Goal: Communication & Community: Answer question/provide support

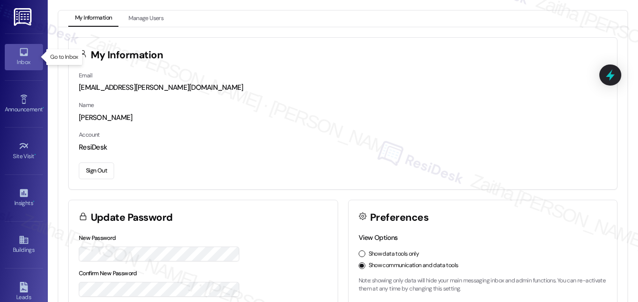
click at [21, 58] on div "Inbox" at bounding box center [24, 62] width 48 height 10
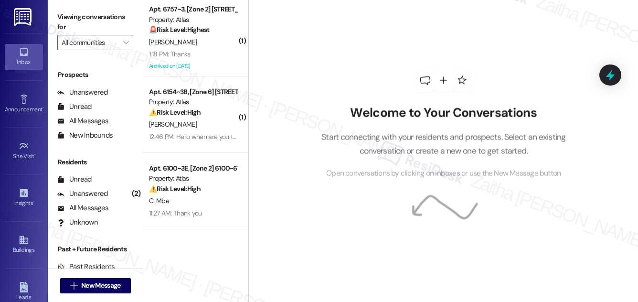
scroll to position [126, 0]
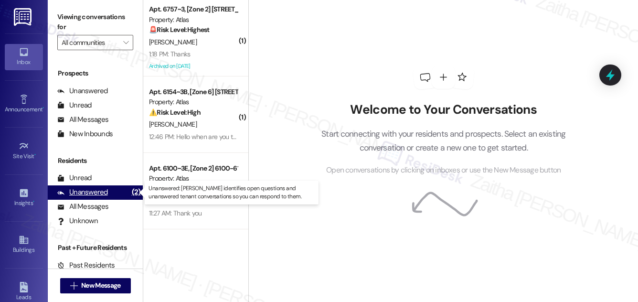
click at [104, 191] on div "Unanswered" at bounding box center [82, 192] width 51 height 10
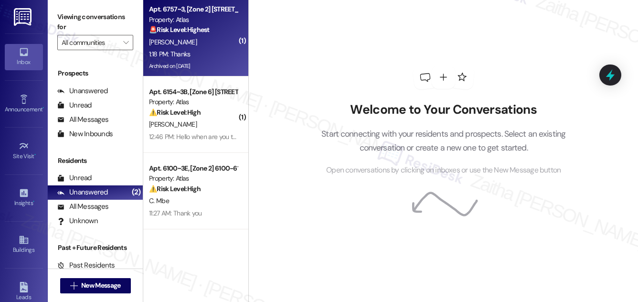
click at [209, 46] on div "[PERSON_NAME]" at bounding box center [193, 42] width 90 height 12
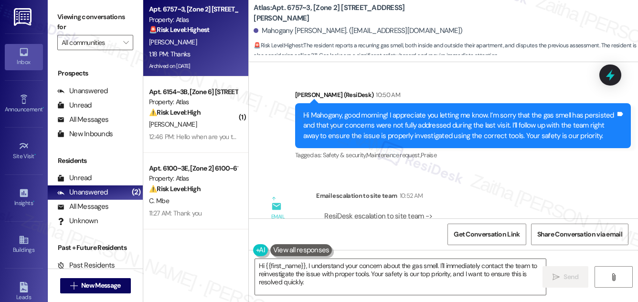
scroll to position [19237, 0]
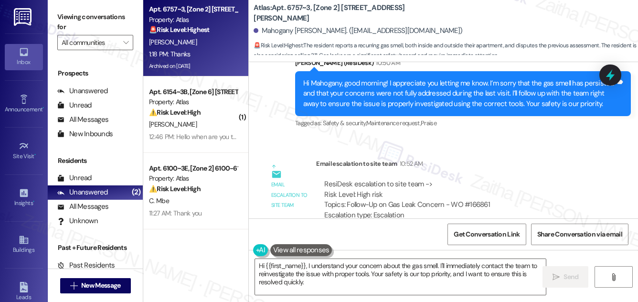
copy div "Thanks"
click at [259, 263] on textarea "Hi {{first_name}}, I understand your concern about the gas smell. I'll immediat…" at bounding box center [400, 277] width 291 height 36
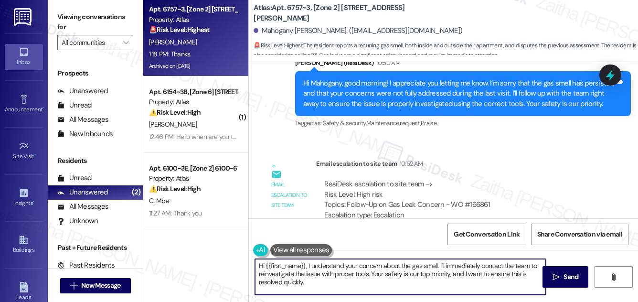
click at [259, 263] on textarea "Hi {{first_name}}, I understand your concern about the gas smell. I'll immediat…" at bounding box center [400, 277] width 291 height 36
drag, startPoint x: 345, startPoint y: 265, endPoint x: 352, endPoint y: 288, distance: 24.5
click at [352, 289] on textarea "You're welcome, {{first_name}}, I understand your concern about the gas smell. …" at bounding box center [400, 277] width 291 height 36
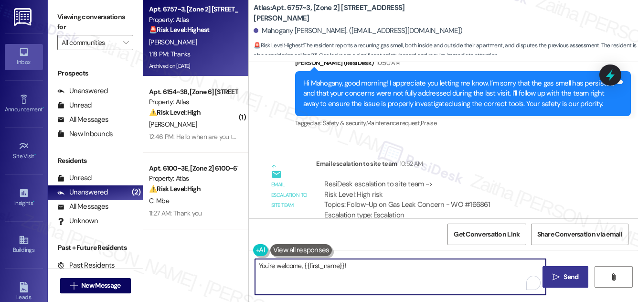
type textarea "You're welcome, {{first_name}}!"
drag, startPoint x: 571, startPoint y: 273, endPoint x: 561, endPoint y: 272, distance: 10.1
click at [570, 273] on span "Send" at bounding box center [570, 277] width 15 height 10
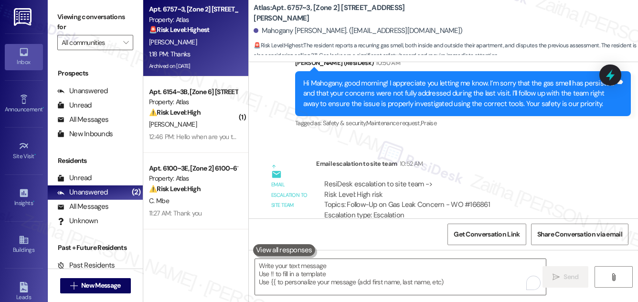
scroll to position [19236, 0]
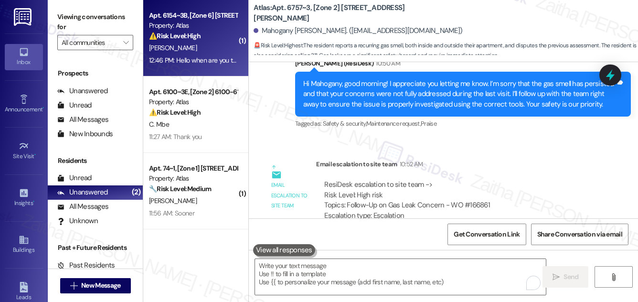
click at [216, 42] on div "Apt. 6154~3B, [Zone 6] [STREET_ADDRESS][PERSON_NAME][PERSON_NAME] Property: Atl…" at bounding box center [193, 26] width 90 height 32
type textarea "Fetching suggested responses. Please feel free to read through the conversation…"
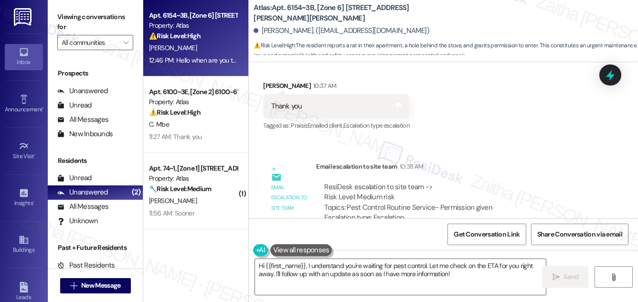
scroll to position [1243, 0]
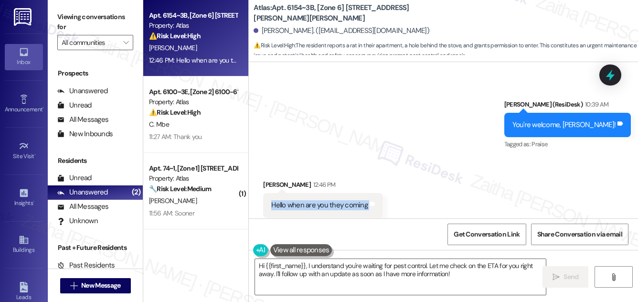
drag, startPoint x: 265, startPoint y: 184, endPoint x: 370, endPoint y: 195, distance: 105.6
click at [370, 195] on div "Hello when are you they coming Tags and notes" at bounding box center [323, 205] width 120 height 24
copy div "Hello when are you they coming Tags and notes"
click at [399, 114] on div "Sent via SMS [PERSON_NAME] (ResiDesk) 10:39 AM You're welcome, [PERSON_NAME]! T…" at bounding box center [443, 118] width 389 height 81
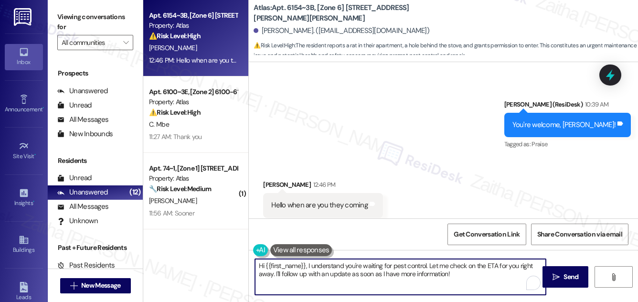
drag, startPoint x: 307, startPoint y: 266, endPoint x: 245, endPoint y: 265, distance: 61.6
click at [245, 265] on div "Apt. 6154~3B, [Zone 6] [STREET_ADDRESS][PERSON_NAME][PERSON_NAME] Property: Atl…" at bounding box center [390, 151] width 494 height 302
drag, startPoint x: 378, startPoint y: 262, endPoint x: 422, endPoint y: 273, distance: 45.6
click at [422, 273] on textarea "I understand you're waiting for pest control. Let me check on the ETA for you r…" at bounding box center [400, 277] width 291 height 36
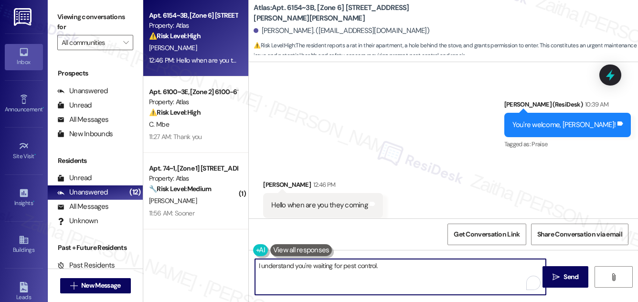
click at [291, 248] on button at bounding box center [301, 250] width 62 height 12
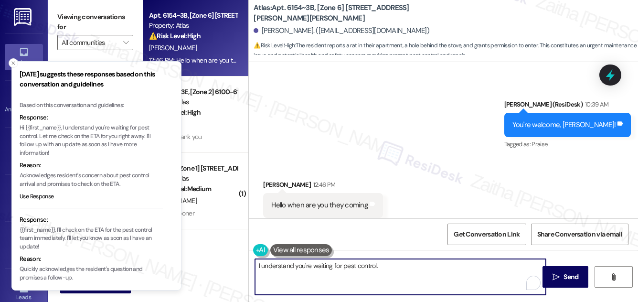
click at [394, 267] on textarea "I understand you're waiting for pest control." at bounding box center [400, 277] width 291 height 36
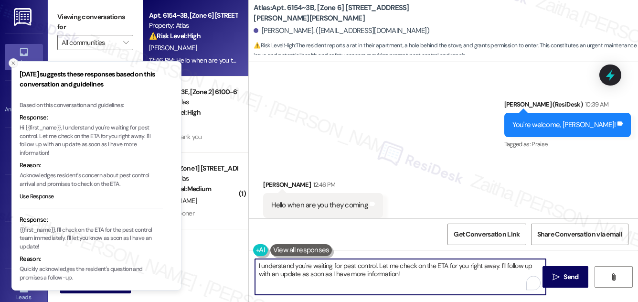
type textarea "I understand you're waiting for pest control. Let me check on the ETA for you r…"
click at [15, 63] on icon "Close toast" at bounding box center [13, 63] width 6 height 6
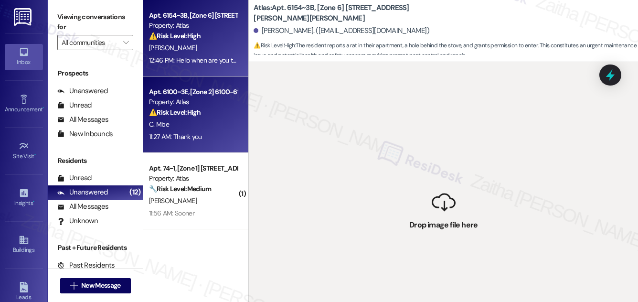
click at [206, 129] on div "C. Mbe" at bounding box center [193, 124] width 90 height 12
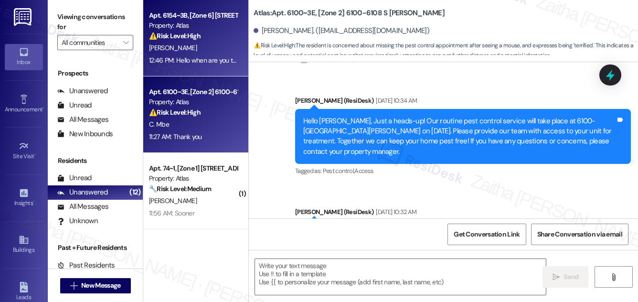
type textarea "Fetching suggested responses. Please feel free to read through the conversation…"
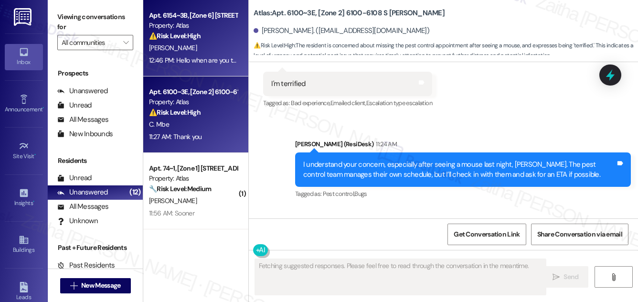
scroll to position [2513, 0]
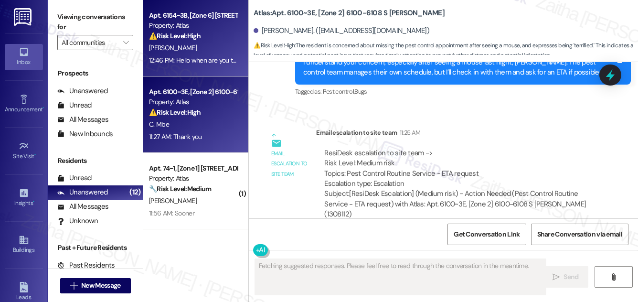
click at [221, 44] on div "[PERSON_NAME]" at bounding box center [193, 48] width 90 height 12
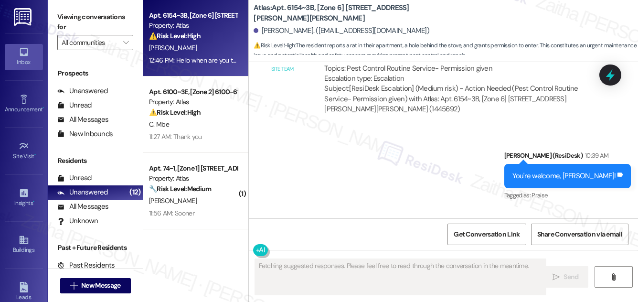
scroll to position [1242, 0]
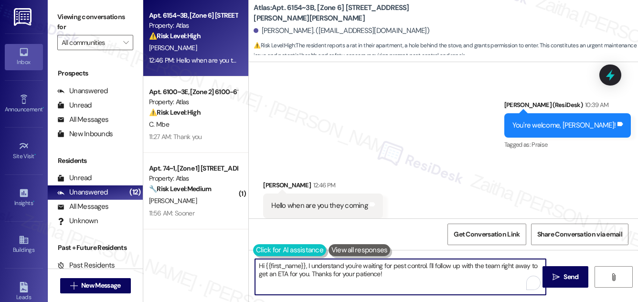
drag, startPoint x: 307, startPoint y: 263, endPoint x: 257, endPoint y: 254, distance: 50.5
click at [244, 264] on div "Apt. 6154~3B, [Zone 6] [STREET_ADDRESS][PERSON_NAME][PERSON_NAME] Property: Atl…" at bounding box center [390, 151] width 494 height 302
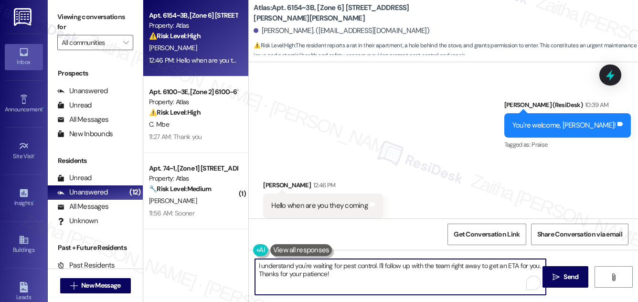
drag, startPoint x: 449, startPoint y: 266, endPoint x: 495, endPoint y: 262, distance: 46.4
click at [495, 262] on textarea "I understand you're waiting for pest control. I'll follow up with the team righ…" at bounding box center [400, 277] width 291 height 36
click at [325, 273] on textarea "I understand you're waiting for pest control. I'll follow up with the team an E…" at bounding box center [400, 277] width 291 height 36
type textarea "I understand you're waiting for pest control. I'll follow up with the team to g…"
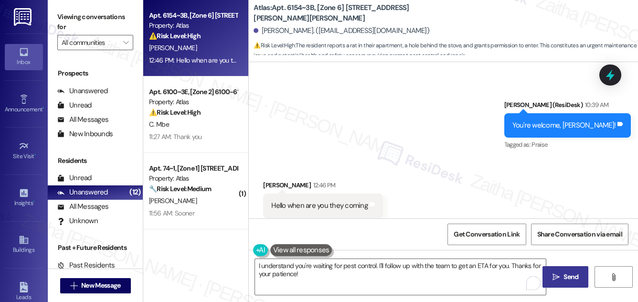
click at [569, 272] on span "Send" at bounding box center [570, 277] width 15 height 10
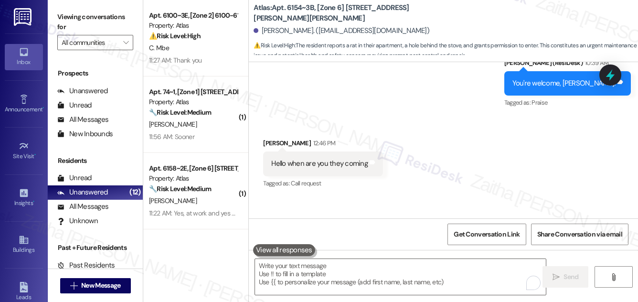
scroll to position [1320, 0]
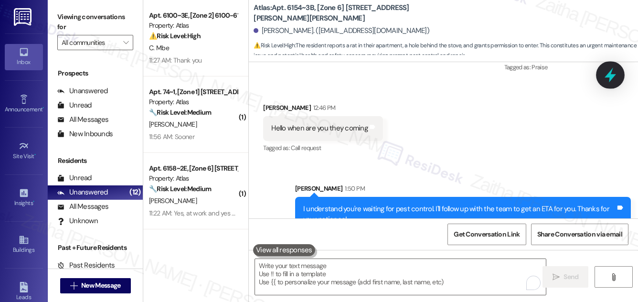
click at [614, 71] on icon at bounding box center [610, 75] width 16 height 16
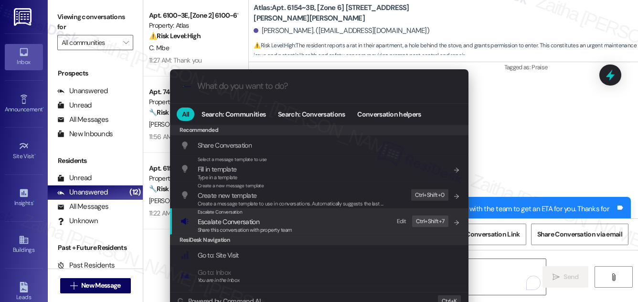
click at [229, 223] on span "Escalate Conversation" at bounding box center [229, 221] width 62 height 9
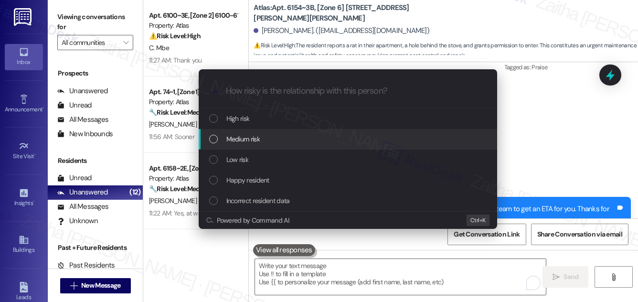
click at [246, 137] on span "Medium risk" at bounding box center [242, 139] width 33 height 10
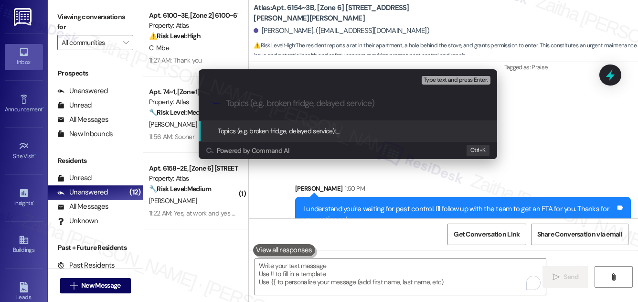
paste input "Pest Control Routine Service"
type input "Pest Control Routine Service - ETA request"
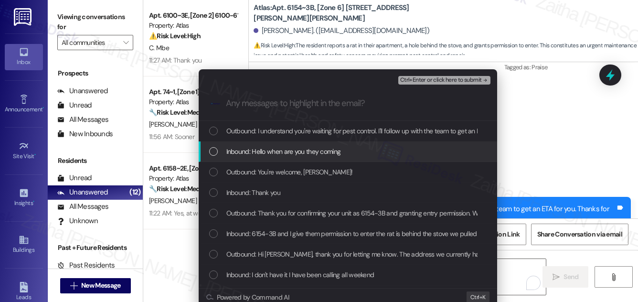
click at [294, 152] on span "Inbound: Hello when are you they coming" at bounding box center [283, 151] width 115 height 10
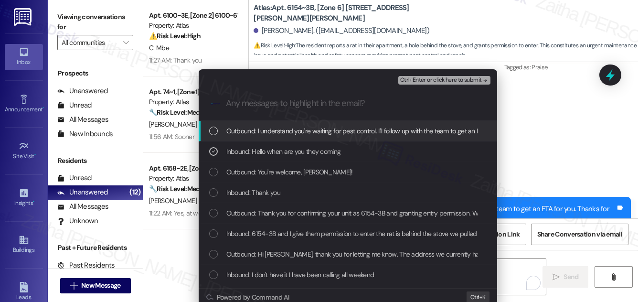
click at [434, 81] on span "Ctrl+Enter or click here to submit" at bounding box center [441, 80] width 82 height 7
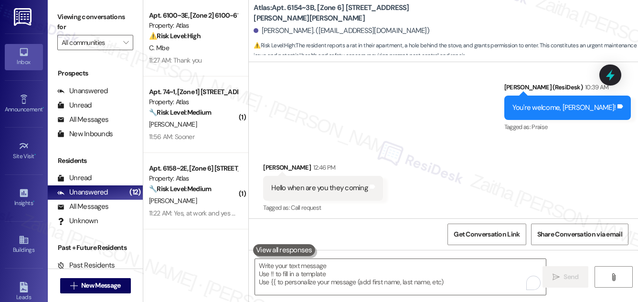
scroll to position [1242, 0]
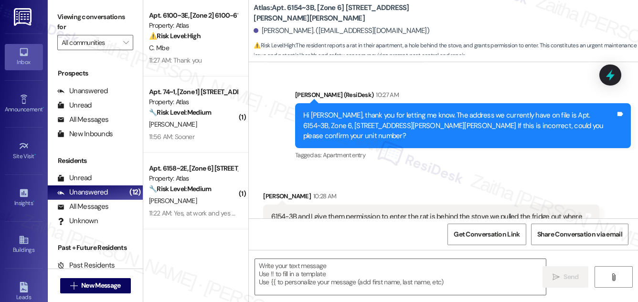
type textarea "Fetching suggested responses. Please feel free to read through the conversation…"
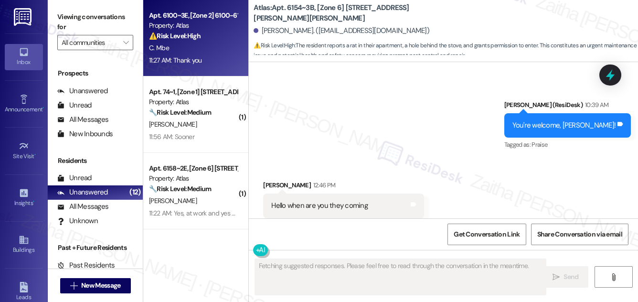
click at [214, 59] on div "11:27 AM: Thank you 11:27 AM: Thank you" at bounding box center [193, 60] width 90 height 12
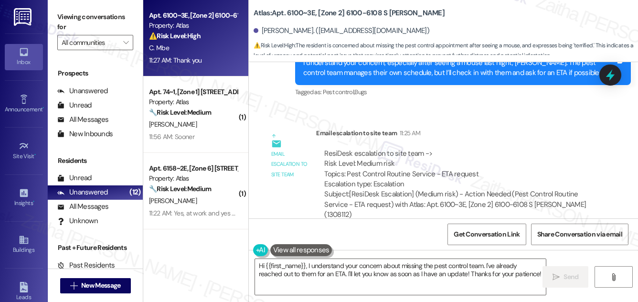
scroll to position [2513, 0]
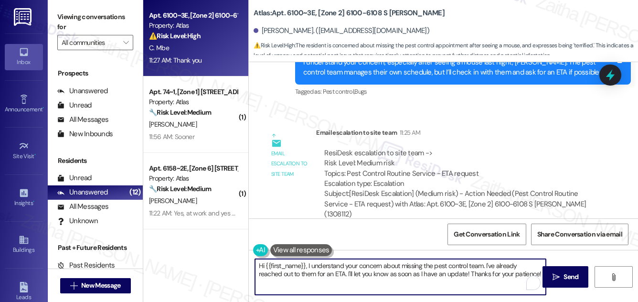
drag, startPoint x: 257, startPoint y: 264, endPoint x: 512, endPoint y: 275, distance: 255.1
click at [521, 276] on textarea "Hi {{first_name}}, I understand your concern about missing the pest control tea…" at bounding box center [400, 277] width 291 height 36
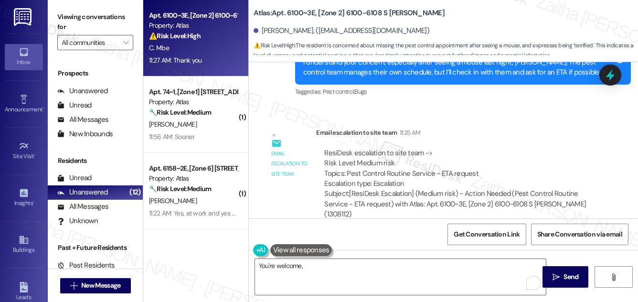
click at [277, 255] on div "[PERSON_NAME] 11:27 AM" at bounding box center [375, 261] width 225 height 13
copy div "[PERSON_NAME]"
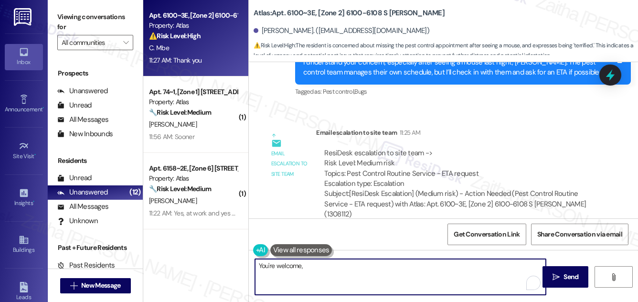
click at [334, 263] on textarea "You're welcome," at bounding box center [400, 277] width 291 height 36
paste textarea "[PERSON_NAME]"
type textarea "You're welcome, [PERSON_NAME]!"
drag, startPoint x: 569, startPoint y: 273, endPoint x: 563, endPoint y: 269, distance: 7.0
click at [569, 273] on span "Send" at bounding box center [570, 277] width 15 height 10
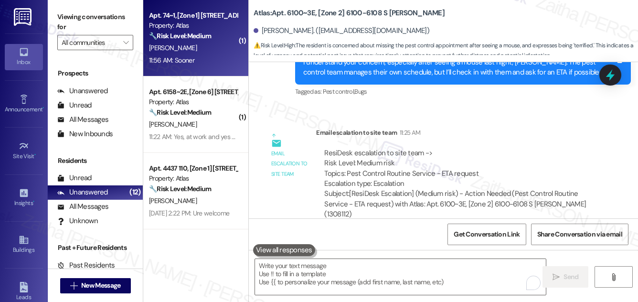
click at [210, 54] on div "11:56 AM: Sooner 11:56 AM: Sooner" at bounding box center [193, 60] width 90 height 12
type textarea "Fetching suggested responses. Please feel free to read through the conversation…"
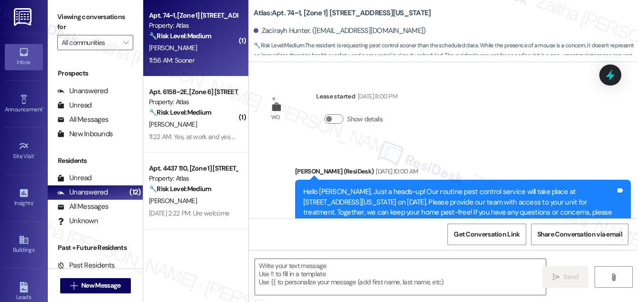
scroll to position [2992, 0]
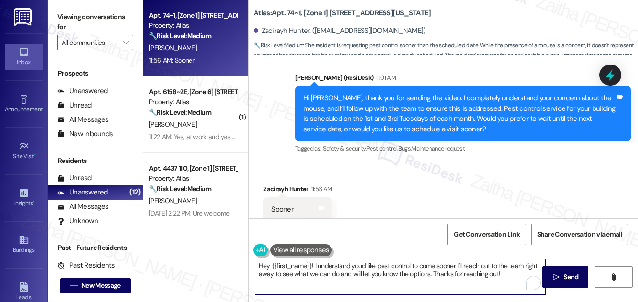
drag, startPoint x: 503, startPoint y: 276, endPoint x: 258, endPoint y: 262, distance: 244.7
click at [256, 262] on textarea "Hey {{first_name}}! I understand you'd like pest control to come sooner. I'll r…" at bounding box center [400, 277] width 291 height 36
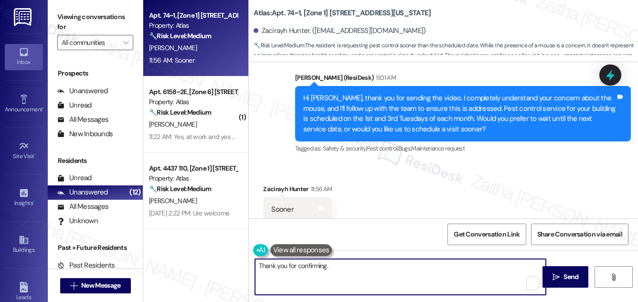
paste textarea "Do we have your permission to enter during your absence? Do you have pets that …"
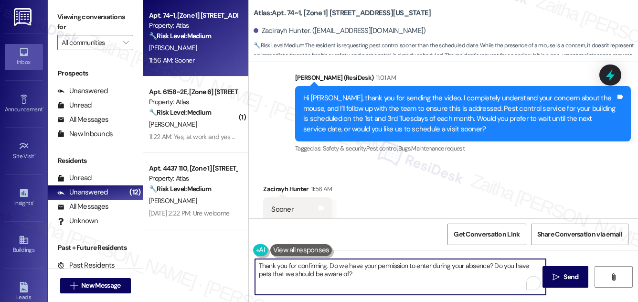
click at [326, 265] on textarea "Thank you for confirming. Do we have your permission to enter during your absen…" at bounding box center [400, 277] width 291 height 36
type textarea "Thank you for confirming. Do we have your permission to enter during your absen…"
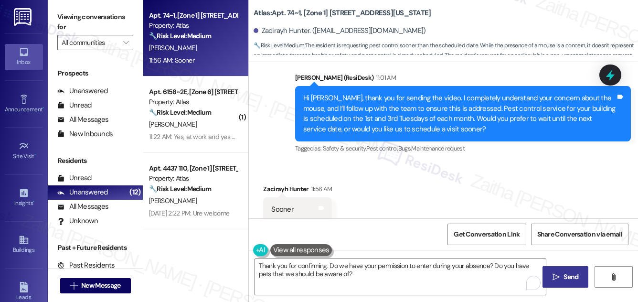
click at [567, 277] on span "Send" at bounding box center [570, 277] width 15 height 10
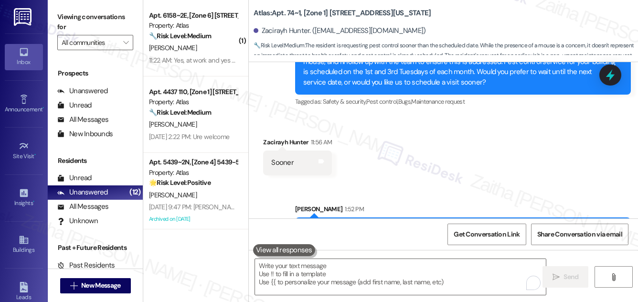
scroll to position [3068, 0]
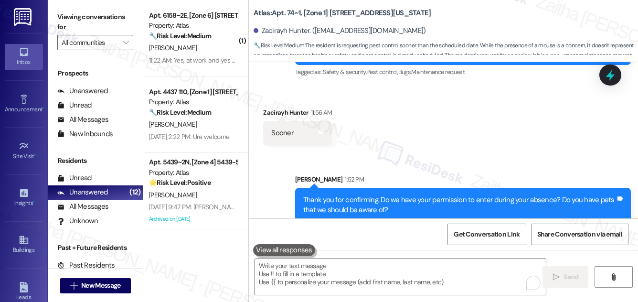
click at [612, 75] on icon at bounding box center [610, 74] width 9 height 11
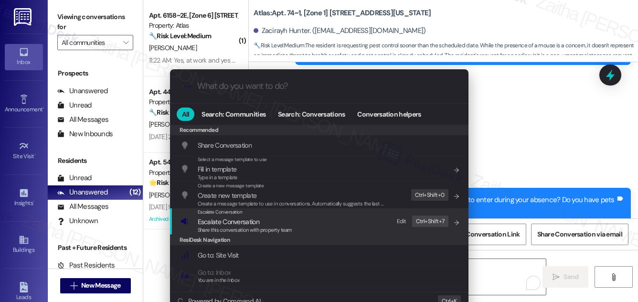
click at [231, 220] on span "Escalate Conversation" at bounding box center [229, 221] width 62 height 9
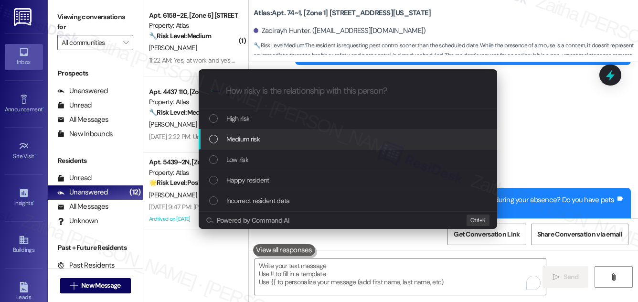
click at [522, 135] on div "Escalate Conversation How risky is the relationship with this person? Topics (e…" at bounding box center [319, 151] width 638 height 302
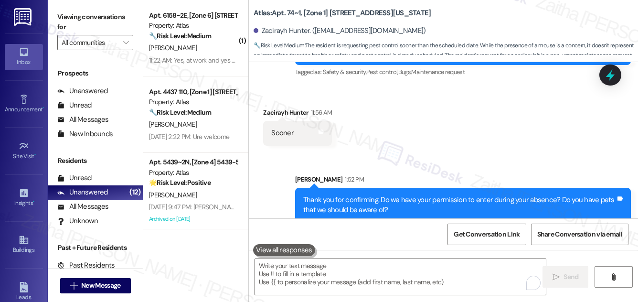
click at [598, 86] on div "Received via SMS Zacirayh Hunter 11:56 AM Sooner Tags and notes" at bounding box center [443, 119] width 389 height 66
click at [609, 76] on icon at bounding box center [610, 74] width 9 height 11
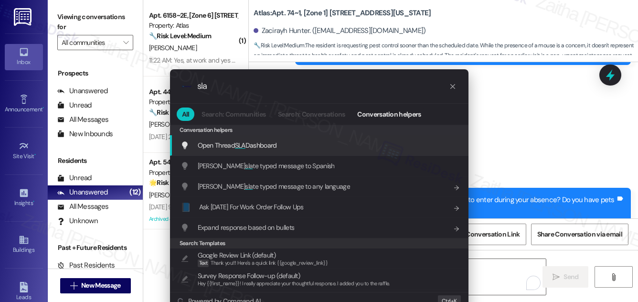
type input "sla"
click at [246, 146] on span "Open Thread SLA Dashboard" at bounding box center [237, 145] width 79 height 9
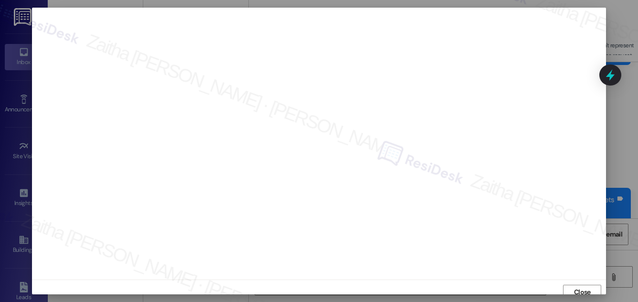
scroll to position [5, 0]
click at [581, 288] on span "Close" at bounding box center [582, 287] width 17 height 10
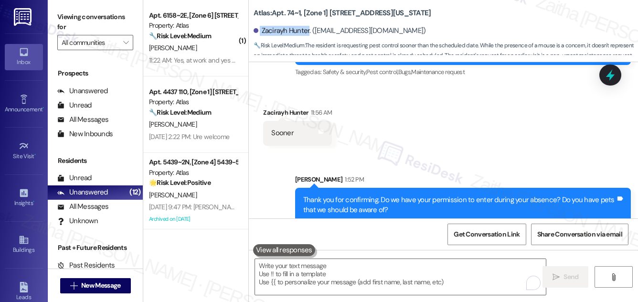
drag, startPoint x: 260, startPoint y: 30, endPoint x: 308, endPoint y: 26, distance: 48.3
click at [308, 26] on div "Zacirayh Hunter. ([EMAIL_ADDRESS][DOMAIN_NAME])" at bounding box center [339, 31] width 172 height 10
copy div "Zacirayh Hunter"
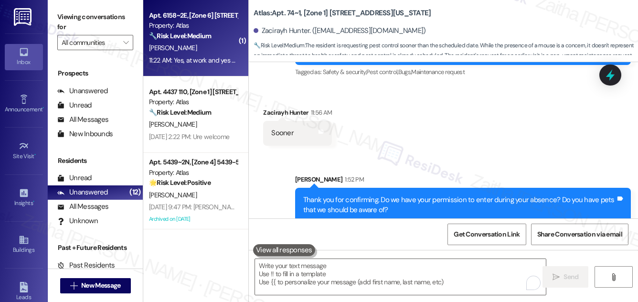
click at [201, 48] on div "[PERSON_NAME]" at bounding box center [193, 48] width 90 height 12
type textarea "Fetching suggested responses. Please feel free to read through the conversation…"
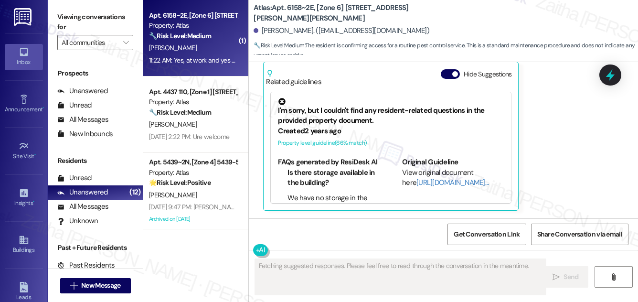
scroll to position [649, 0]
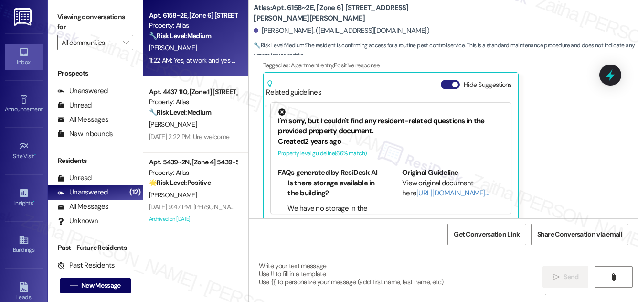
click at [443, 80] on button "Hide Suggestions" at bounding box center [449, 85] width 19 height 10
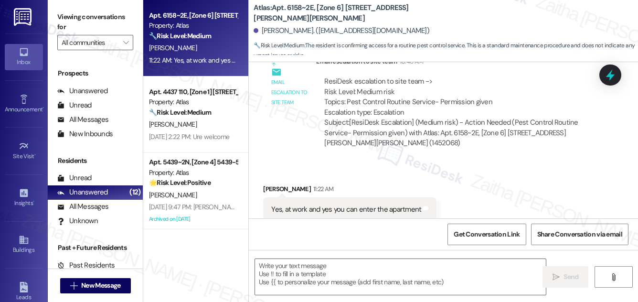
scroll to position [528, 0]
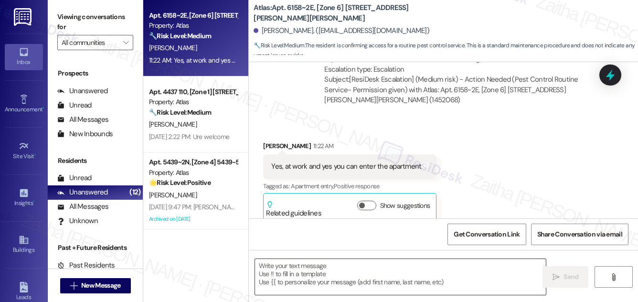
click at [314, 279] on textarea at bounding box center [400, 277] width 291 height 36
drag, startPoint x: 269, startPoint y: 157, endPoint x: 417, endPoint y: 158, distance: 148.0
click at [417, 158] on div "Yes, at work and yes you can enter the apartment Tags and notes" at bounding box center [349, 166] width 173 height 24
copy div "Yes, at work and yes you can enter the apartment"
click at [309, 273] on textarea "To enrich screen reader interactions, please activate Accessibility in Grammarl…" at bounding box center [400, 277] width 291 height 36
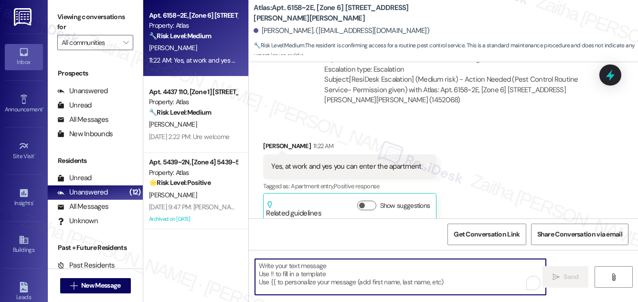
paste textarea "Thank you for confirming, {{first_name}}. We’ll note that you’re at work and th…"
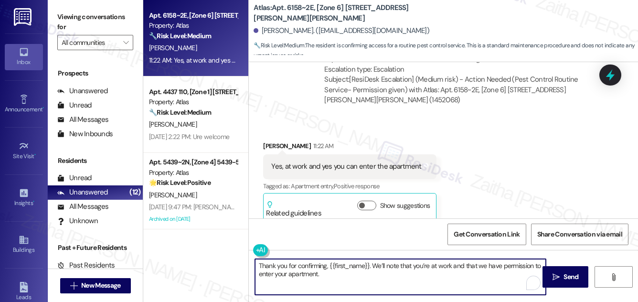
click at [384, 262] on textarea "Thank you for confirming, {{first_name}}. We’ll note that you’re at work and th…" at bounding box center [400, 277] width 291 height 36
click at [400, 265] on textarea "Thank you for confirming, {{first_name}}. We’ve note that you’re at work and th…" at bounding box center [400, 277] width 291 height 36
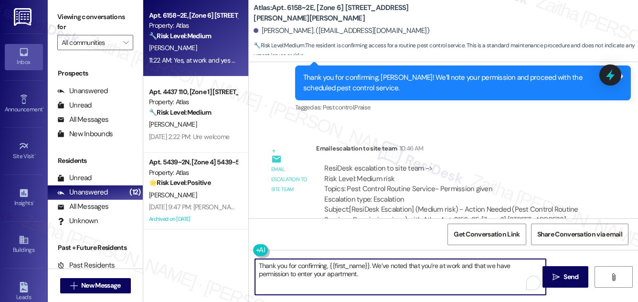
scroll to position [355, 0]
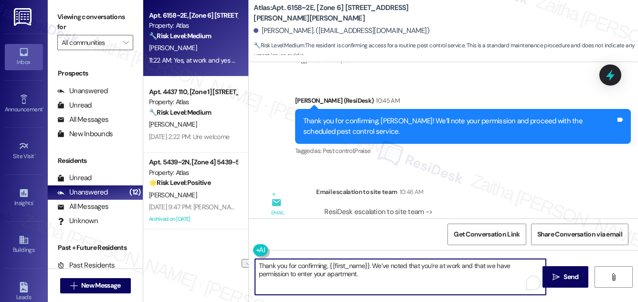
drag, startPoint x: 327, startPoint y: 265, endPoint x: 290, endPoint y: 262, distance: 36.8
click at [290, 263] on textarea "Thank you for confirming, {{first_name}}. We’ve noted that you’re at work and t…" at bounding box center [400, 277] width 291 height 36
click at [298, 273] on textarea "Thank you, {{first_name}}. We’ve noted that you’re at work and that we have per…" at bounding box center [400, 277] width 291 height 36
type textarea "Thank you, {{first_name}}. We’ve noted that you’re at work and that we have per…"
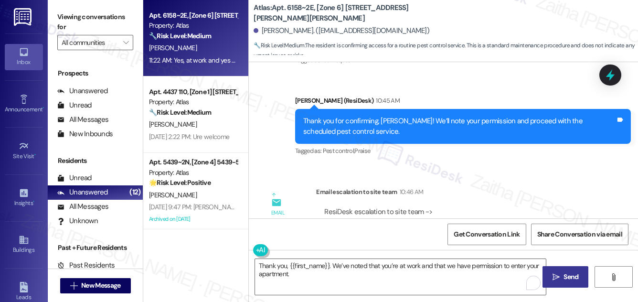
click at [575, 278] on span "Send" at bounding box center [570, 277] width 15 height 10
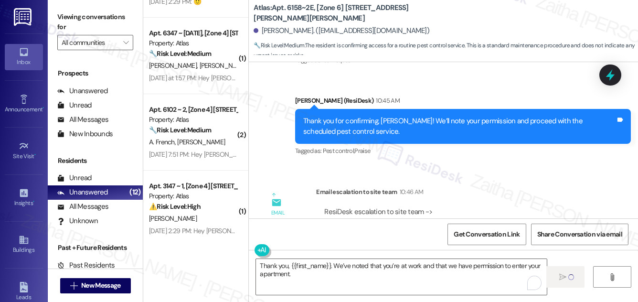
scroll to position [304, 0]
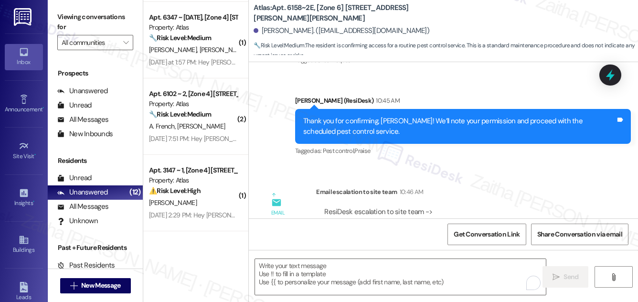
click at [218, 52] on div "[PERSON_NAME] [PERSON_NAME]" at bounding box center [193, 50] width 90 height 12
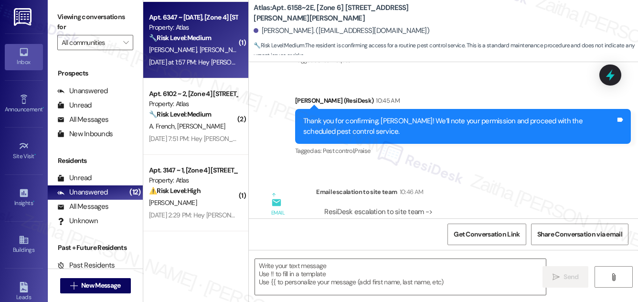
type textarea "Fetching suggested responses. Please feel free to read through the conversation…"
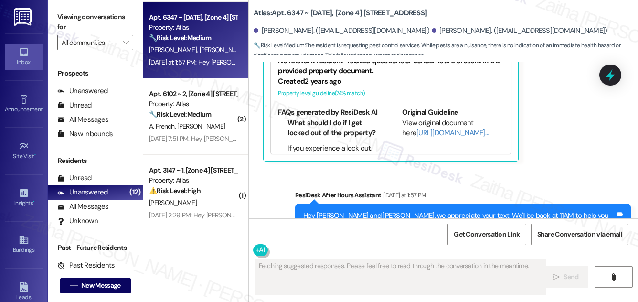
scroll to position [3811, 0]
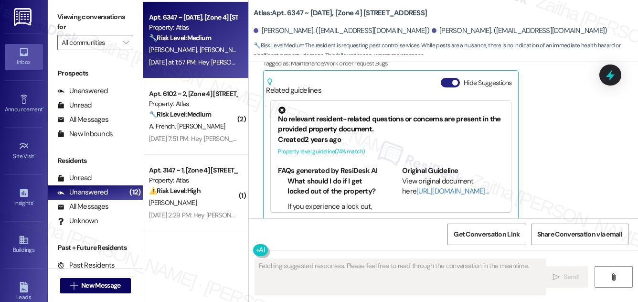
click at [449, 78] on button "Hide Suggestions" at bounding box center [449, 83] width 19 height 10
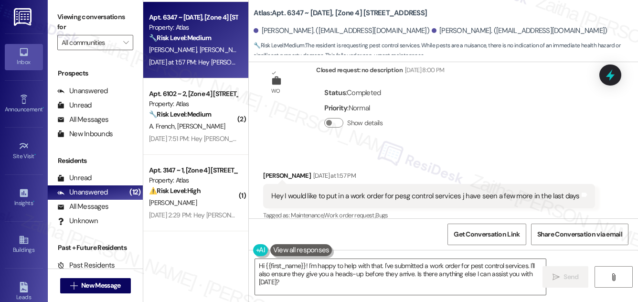
scroll to position [3691, 0]
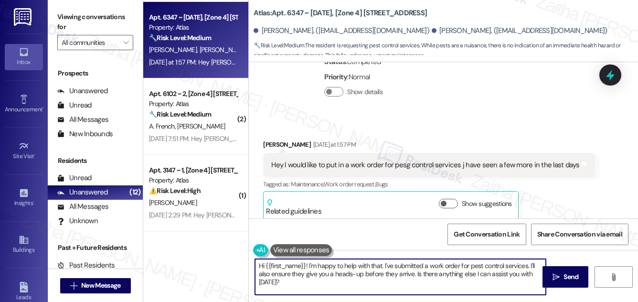
click at [391, 265] on textarea "Hi {{first_name}}! I'm happy to help with that. I've submitted a work order for…" at bounding box center [400, 277] width 291 height 36
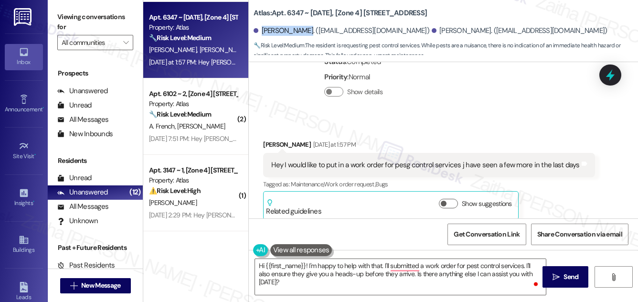
drag, startPoint x: 262, startPoint y: 32, endPoint x: 302, endPoint y: 24, distance: 40.4
click at [303, 25] on div "[PERSON_NAME]. ([EMAIL_ADDRESS][DOMAIN_NAME]) [PERSON_NAME]. ([EMAIL_ADDRESS][D…" at bounding box center [445, 30] width 384 height 19
copy div "[PERSON_NAME]."
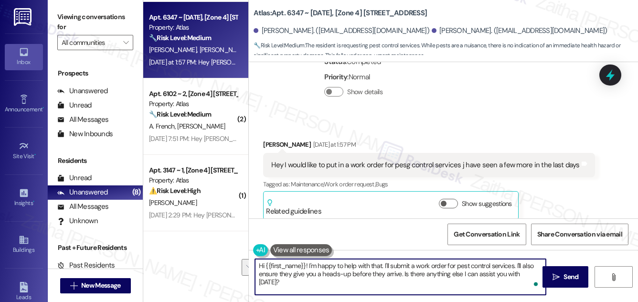
drag, startPoint x: 517, startPoint y: 263, endPoint x: 538, endPoint y: 274, distance: 24.1
click at [539, 274] on textarea "Hi {{first_name}}! I'm happy to help with that. I'll submit a work order for pe…" at bounding box center [400, 277] width 291 height 36
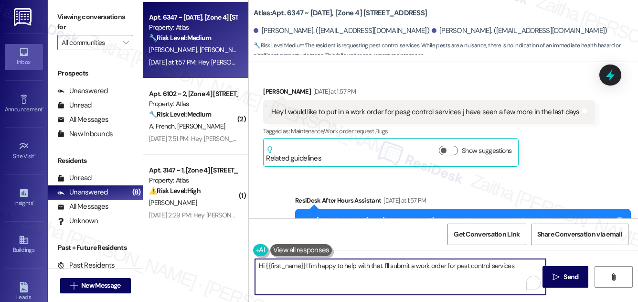
scroll to position [3777, 0]
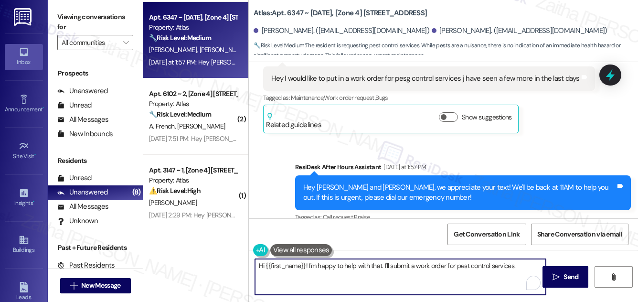
paste textarea "Do we have your permission to enter during your absence? Do you have pets that …"
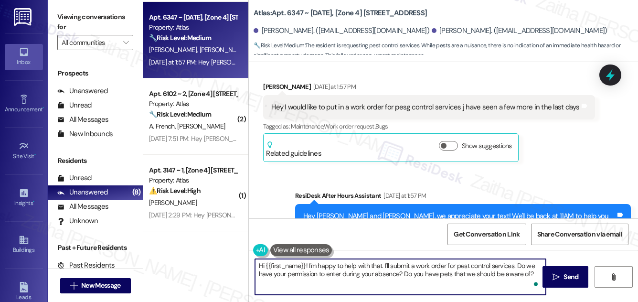
scroll to position [3734, 0]
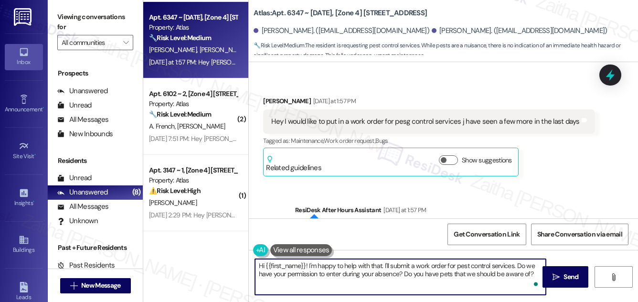
click at [272, 96] on div "[PERSON_NAME] [DATE] at 1:57 PM" at bounding box center [428, 102] width 331 height 13
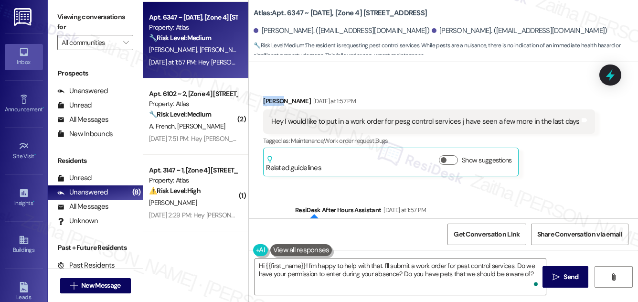
click at [272, 96] on div "[PERSON_NAME] [DATE] at 1:57 PM" at bounding box center [428, 102] width 331 height 13
copy div "[PERSON_NAME]"
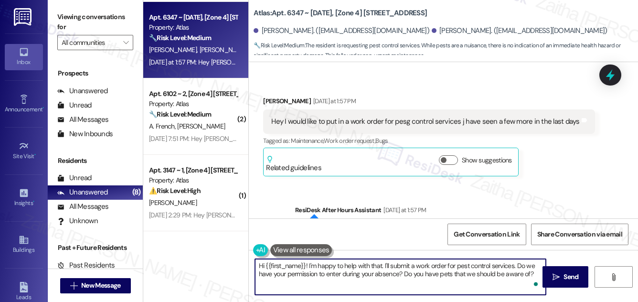
click at [293, 262] on textarea "Hi {{first_name}}! I'm happy to help with that. I'll submit a work order for pe…" at bounding box center [400, 277] width 291 height 36
paste textarea "[PERSON_NAME]"
type textarea "Hi [PERSON_NAME]! I'm happy to help with that. I'll submit a work order for pes…"
click at [574, 276] on span "Send" at bounding box center [570, 277] width 15 height 10
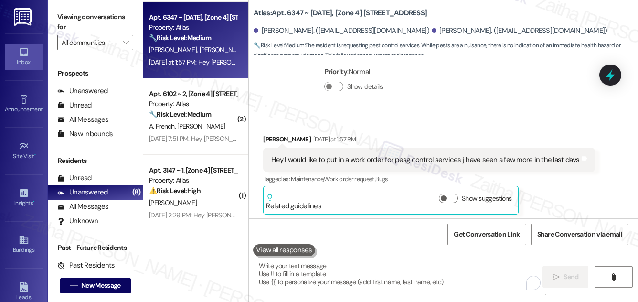
scroll to position [3686, 0]
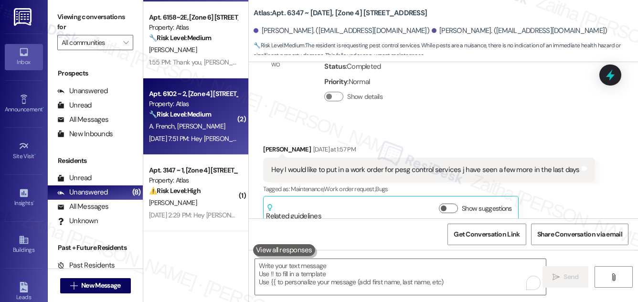
click at [221, 123] on div "A. French [PERSON_NAME]" at bounding box center [193, 126] width 90 height 12
type textarea "Fetching suggested responses. Please feel free to read through the conversation…"
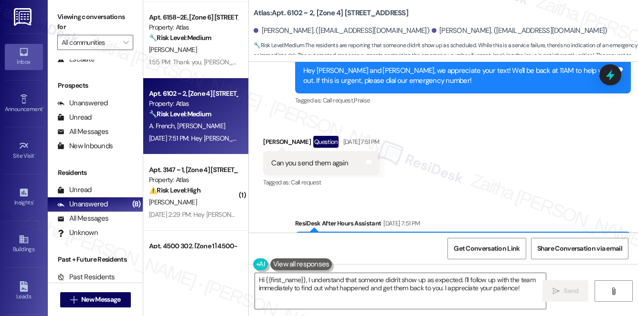
scroll to position [3391, 0]
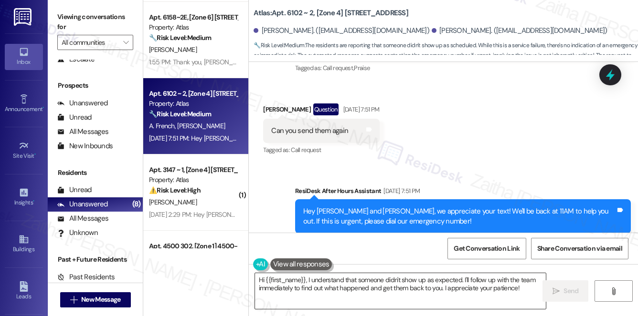
click at [367, 279] on textarea "Hi {{first_name}}, I understand that someone didn't show up as expected. I'll f…" at bounding box center [400, 291] width 291 height 36
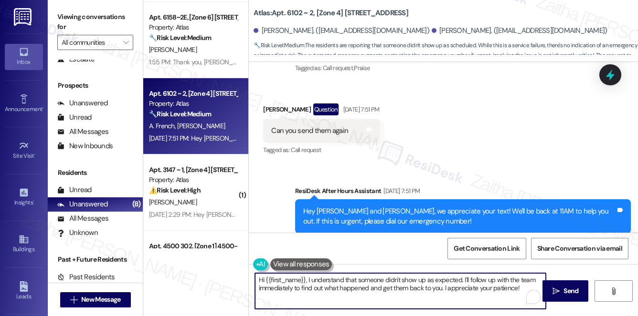
click at [367, 279] on textarea "Hi {{first_name}}, I understand that someone didn't show up as expected. I'll f…" at bounding box center [400, 291] width 291 height 36
type textarea "Hi {{first_name}}, I understand that our pest control team didn't show up as ex…"
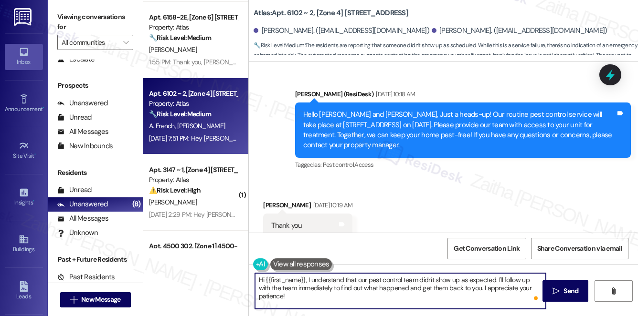
scroll to position [2891, 0]
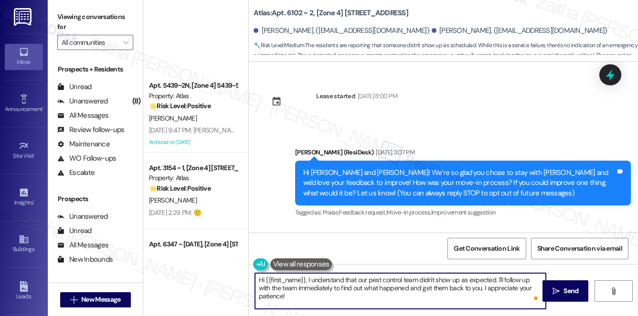
scroll to position [3391, 0]
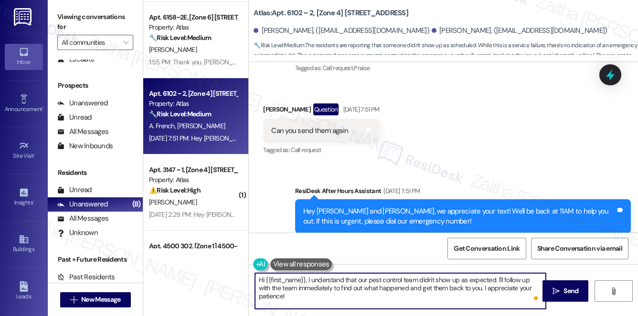
click at [302, 287] on textarea "Hi {{first_name}}, I understand that our pest control team didn't show up as ex…" at bounding box center [400, 291] width 291 height 36
click at [268, 104] on div "Ayanna Smith Question Aug 23, 2025 at 7:51 PM" at bounding box center [321, 111] width 116 height 15
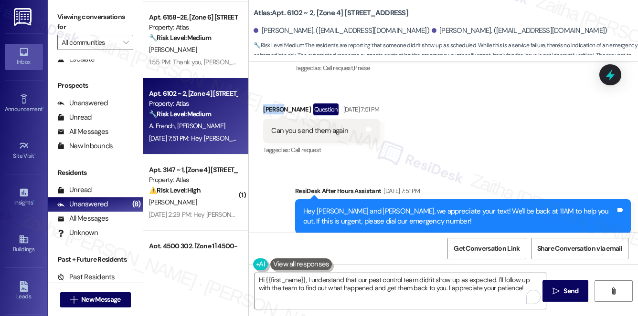
click at [268, 104] on div "Ayanna Smith Question Aug 23, 2025 at 7:51 PM" at bounding box center [321, 111] width 116 height 15
copy div "Ayanna"
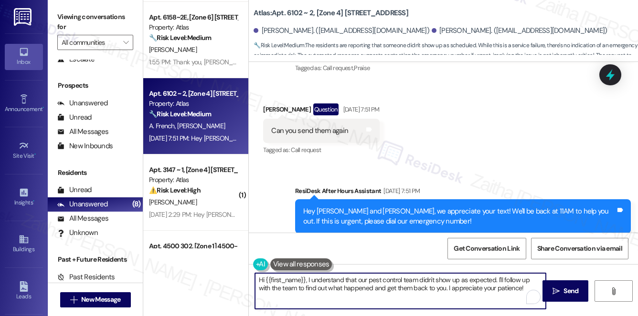
click at [291, 280] on textarea "Hi {{first_name}}, I understand that our pest control team didn't show up as ex…" at bounding box center [400, 291] width 291 height 36
paste textarea "Ayanna"
type textarea "Hi Ayanna, I understand that our pest control team didn't show up as expected. …"
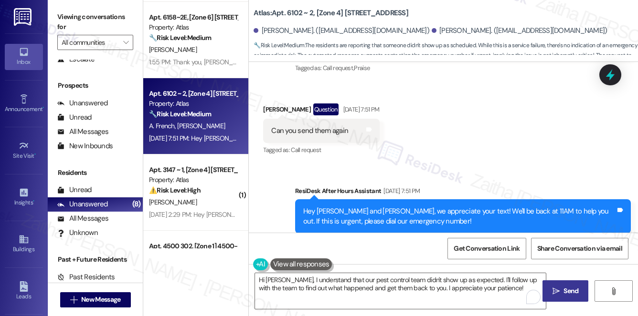
click at [580, 292] on button " Send" at bounding box center [565, 291] width 46 height 21
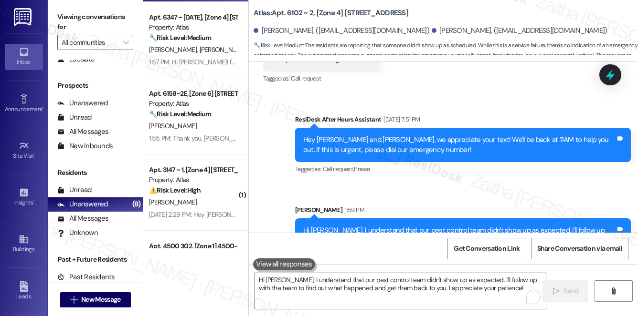
scroll to position [3468, 0]
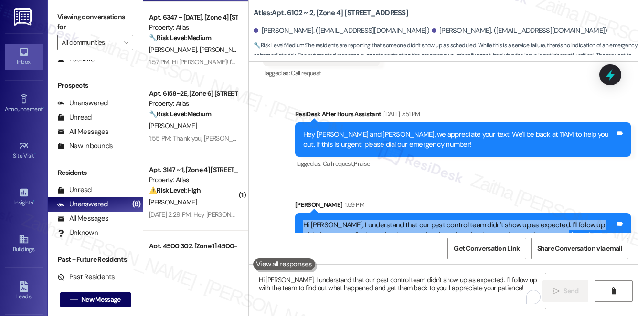
drag, startPoint x: 301, startPoint y: 202, endPoint x: 581, endPoint y: 209, distance: 280.2
click at [588, 213] on div "Hi Ayanna, I understand that our pest control team didn't show up as expected. …" at bounding box center [463, 230] width 336 height 35
copy div "Hi Ayanna, I understand that our pest control team didn't show up as expected. …"
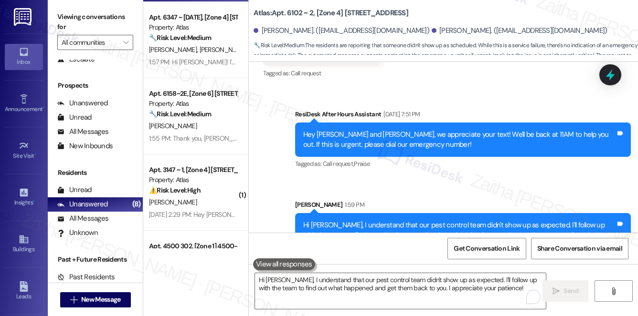
click at [537, 162] on div "Sent via SMS ResiDesk After Hours Assistant Aug 23, 2025 at 7:51 PM Hey Ayanna …" at bounding box center [443, 172] width 389 height 168
click at [608, 74] on icon at bounding box center [609, 75] width 11 height 15
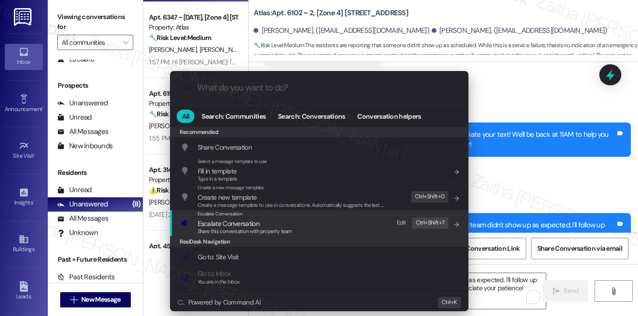
click at [233, 222] on span "Escalate Conversation" at bounding box center [229, 224] width 62 height 9
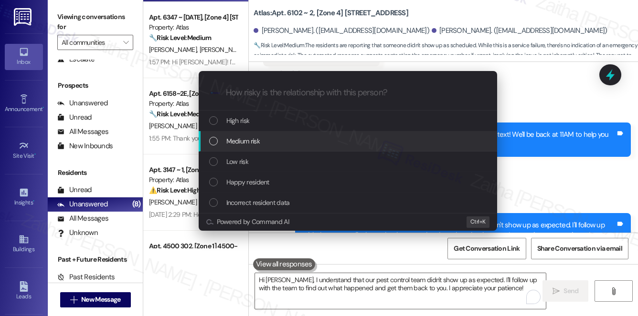
click at [244, 147] on div "Medium risk" at bounding box center [348, 141] width 298 height 21
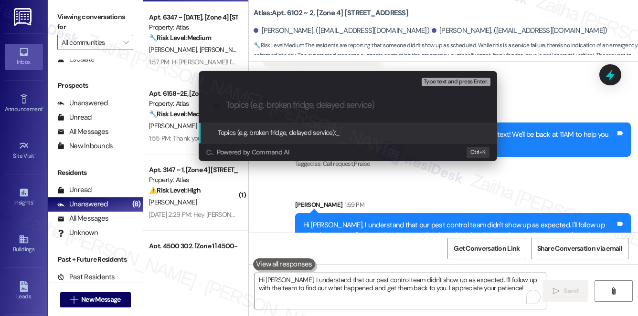
paste input "Missed Pest Control Appointment – Follow-Up"
type input "Missed Pest Control Appointment – Follow-Up"
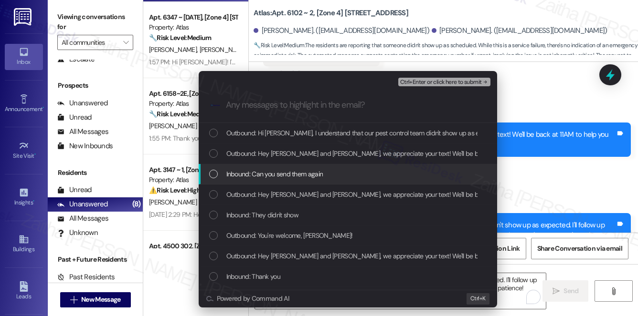
click at [313, 174] on span "Inbound: Can you send them again" at bounding box center [274, 174] width 97 height 10
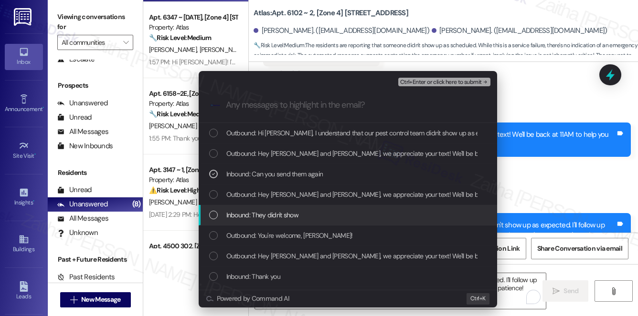
click at [310, 210] on div "Inbound: They didn't show" at bounding box center [348, 215] width 279 height 10
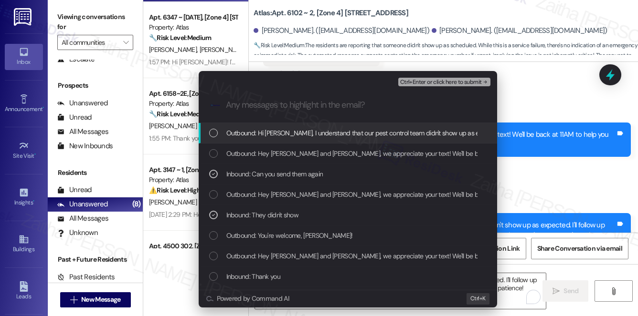
click at [446, 83] on span "Ctrl+Enter or click here to submit" at bounding box center [441, 82] width 82 height 7
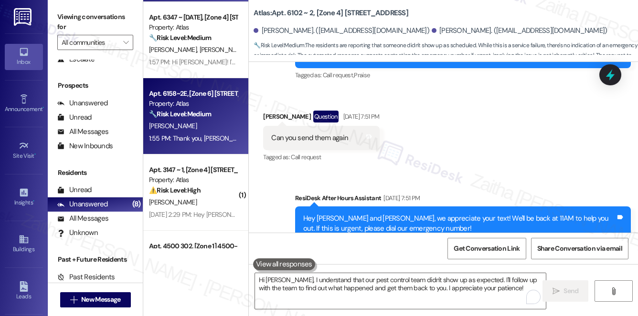
scroll to position [3301, 0]
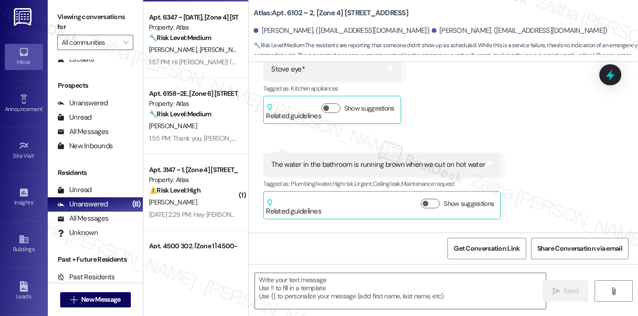
type textarea "Fetching suggested responses. Please feel free to read through the conversation…"
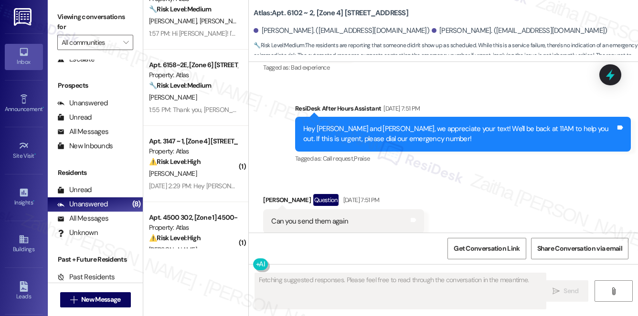
scroll to position [347, 0]
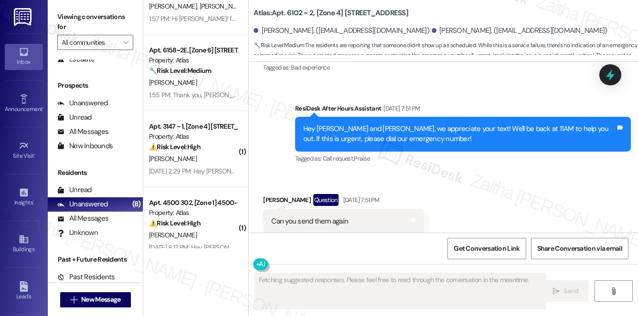
click at [225, 154] on div "[PERSON_NAME]" at bounding box center [193, 159] width 90 height 12
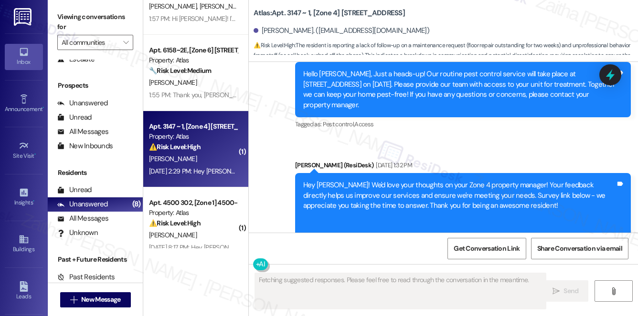
scroll to position [5416, 0]
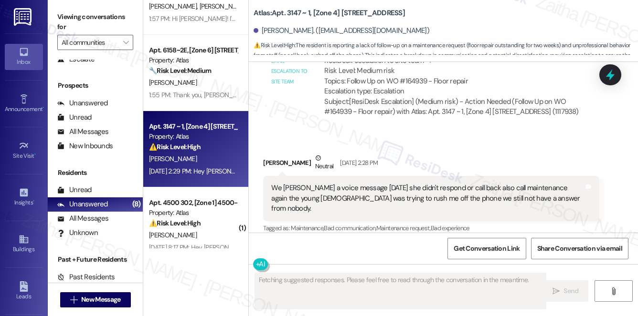
click at [450, 243] on button "Hide Suggestions" at bounding box center [449, 248] width 19 height 10
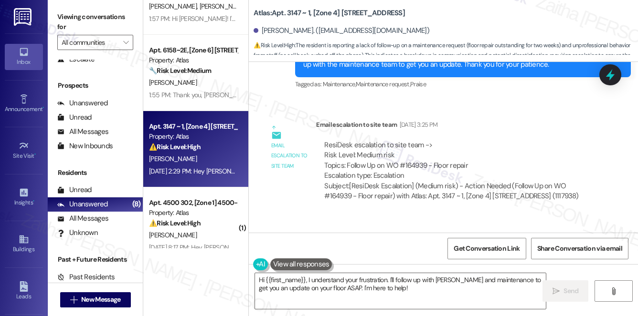
scroll to position [5337, 0]
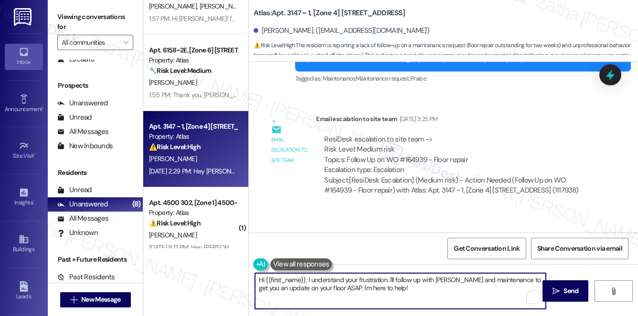
click at [399, 284] on textarea "Hi {{first_name}}, I understand your frustration. I'll follow up with Jessica a…" at bounding box center [400, 291] width 291 height 36
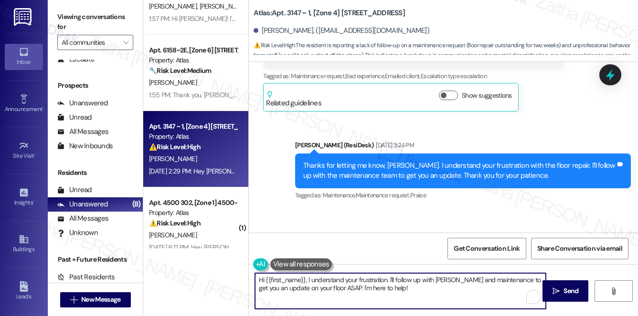
scroll to position [5250, 0]
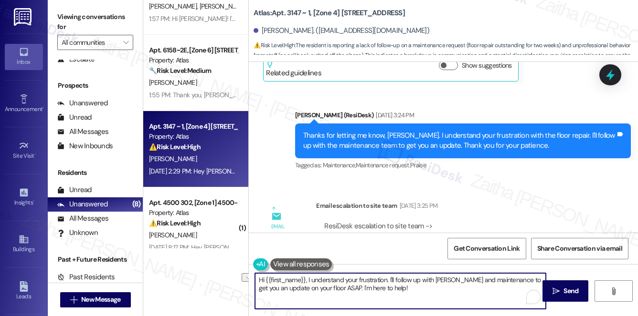
drag, startPoint x: 322, startPoint y: 288, endPoint x: 402, endPoint y: 289, distance: 79.7
click at [401, 290] on textarea "Hi {{first_name}}, I understand your frustration. I'll follow up with Jessica a…" at bounding box center [400, 291] width 291 height 36
type textarea "Hi {{first_name}}, I understand your frustration. I'll follow up with Jessica a…"
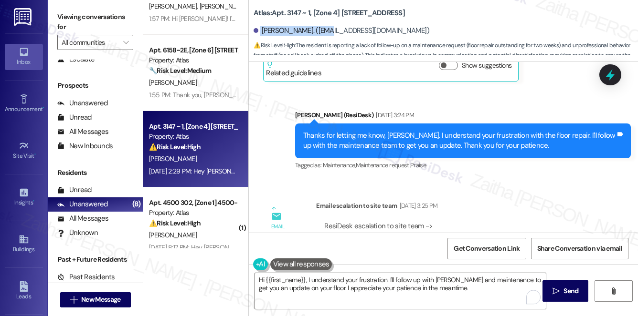
drag, startPoint x: 259, startPoint y: 32, endPoint x: 327, endPoint y: 25, distance: 68.6
click at [327, 25] on div "Tiffany Dawson-Smith. (tiffany_dawson123@yahoo.com)" at bounding box center [445, 30] width 384 height 19
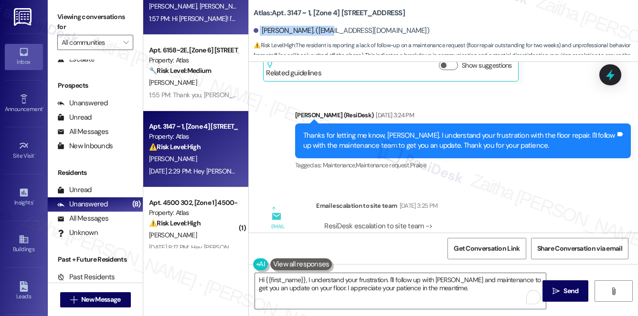
copy div "Tiffany Dawson-Smith"
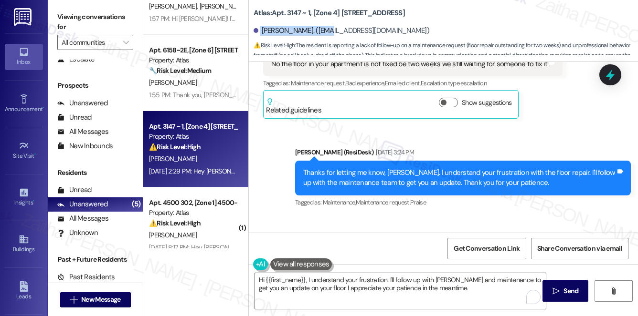
scroll to position [5207, 0]
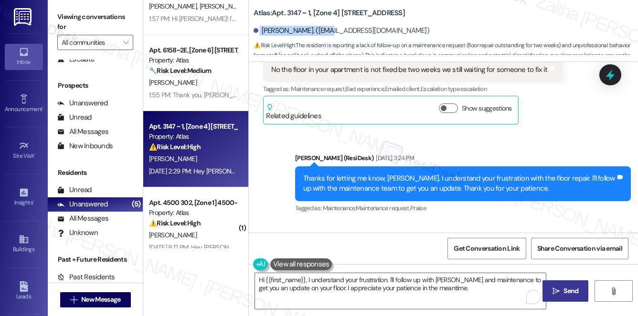
click at [566, 290] on span "Send" at bounding box center [570, 291] width 15 height 10
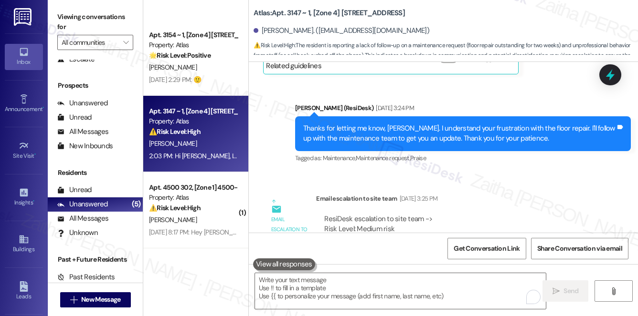
scroll to position [133, 0]
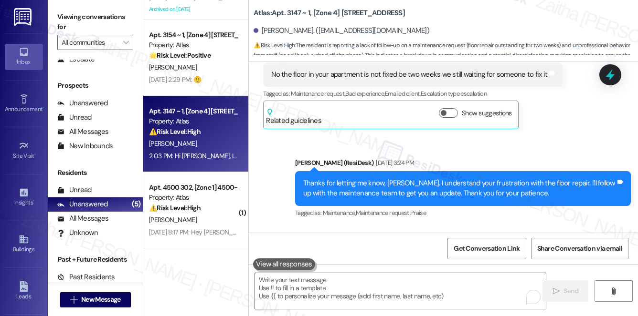
drag, startPoint x: 345, startPoint y: 140, endPoint x: 476, endPoint y: 143, distance: 131.3
click at [476, 269] on div "ResiDesk escalation to site team -> Risk Level: Medium risk Topics: Follow Up o…" at bounding box center [457, 289] width 266 height 41
copy div "Follow Up on WO #164939 - Floor repair"
click at [527, 262] on div "ResiDesk escalation to site team -> Risk Level: Medium risk Topics: Follow Up o…" at bounding box center [457, 300] width 283 height 76
click at [617, 75] on icon at bounding box center [610, 75] width 16 height 16
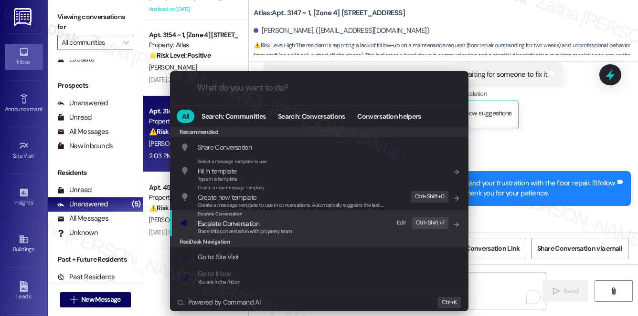
click at [226, 223] on span "Escalate Conversation" at bounding box center [229, 224] width 62 height 9
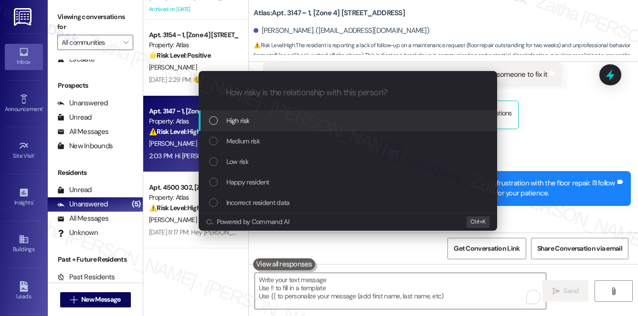
click at [241, 119] on span "High risk" at bounding box center [237, 120] width 23 height 10
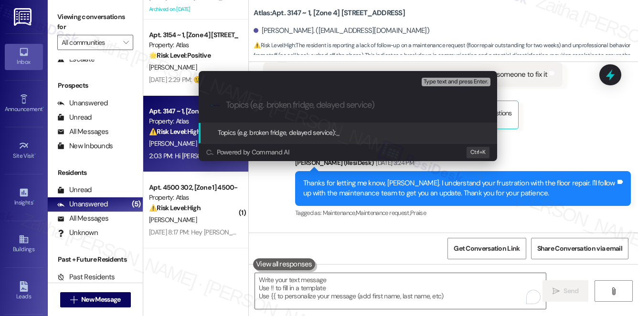
paste input "Follow Up on WO #164939 - Floor repair"
type input "Follow Up on WO #164939 - Floor repair"
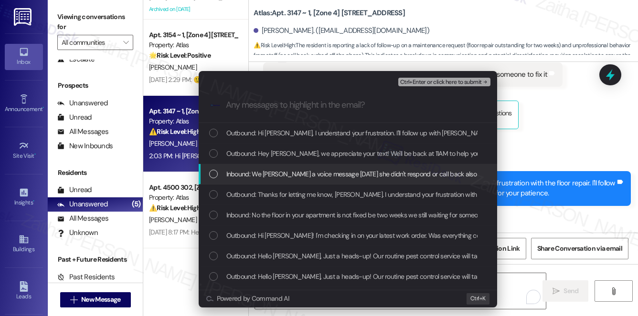
click at [314, 169] on span "Inbound: We Jessica a voice message yesterday she didn't respond or call back a…" at bounding box center [538, 174] width 624 height 10
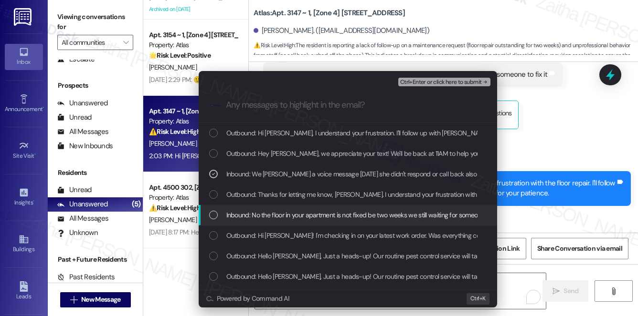
click at [337, 217] on span "Inbound: No the floor in your apartment is not fixed be two weeks we still wait…" at bounding box center [365, 215] width 278 height 10
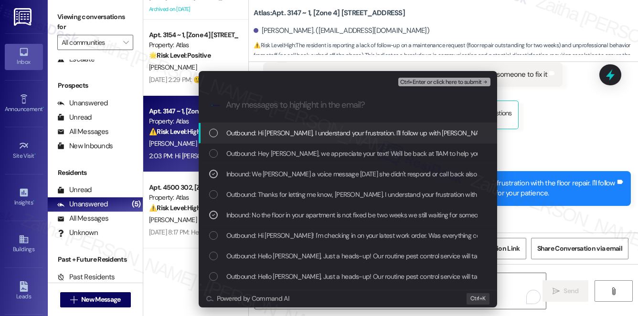
click at [449, 82] on span "Ctrl+Enter or click here to submit" at bounding box center [441, 82] width 82 height 7
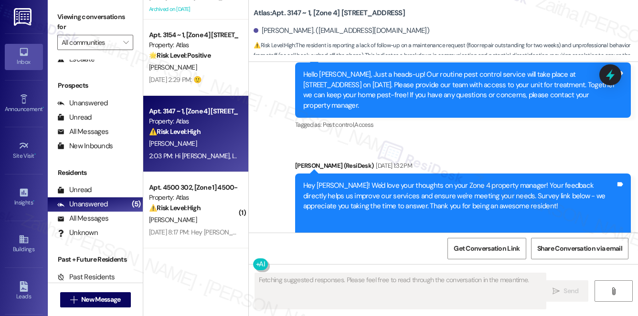
scroll to position [5416, 0]
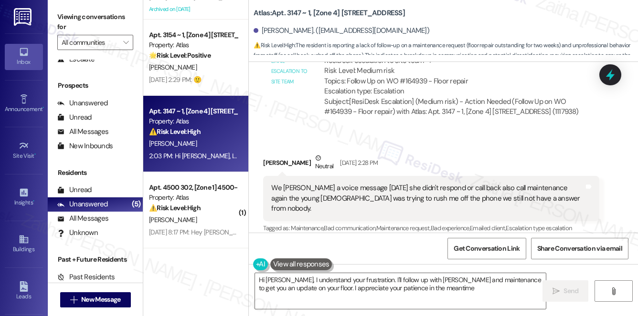
type textarea "Hi Tiffany, I understand your frustration. I'll follow up with Jessica and main…"
click at [446, 243] on button "Hide Suggestions" at bounding box center [449, 248] width 19 height 10
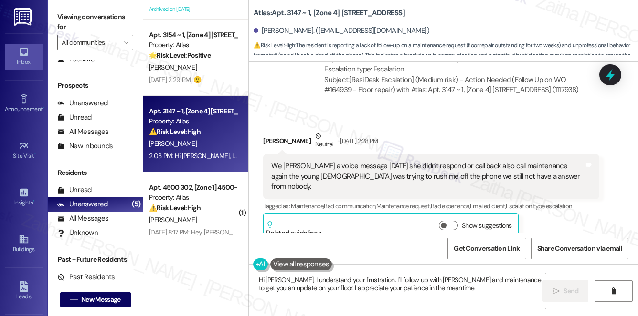
scroll to position [5384, 0]
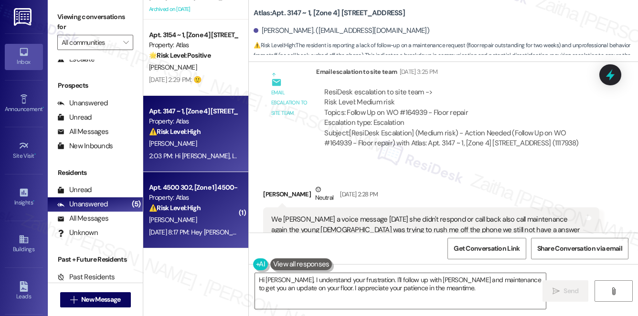
click at [224, 196] on div "Property: Atlas" at bounding box center [193, 198] width 88 height 10
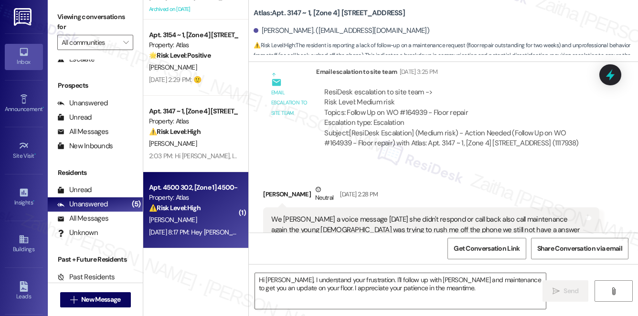
type textarea "Fetching suggested responses. Please feel free to read through the conversation…"
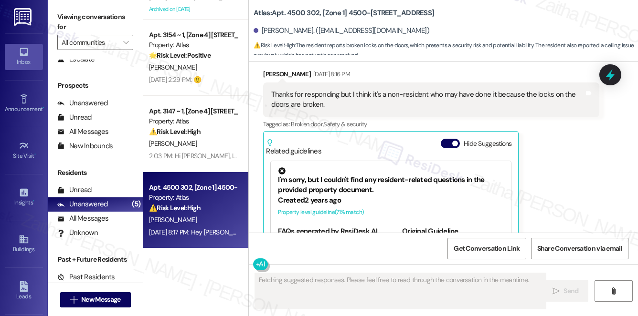
scroll to position [2314, 0]
click at [447, 139] on button "Hide Suggestions" at bounding box center [449, 144] width 19 height 10
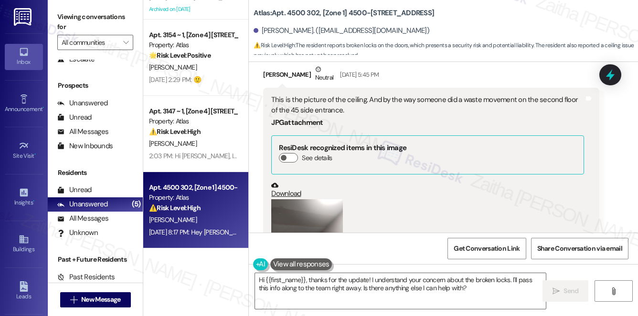
scroll to position [1924, 0]
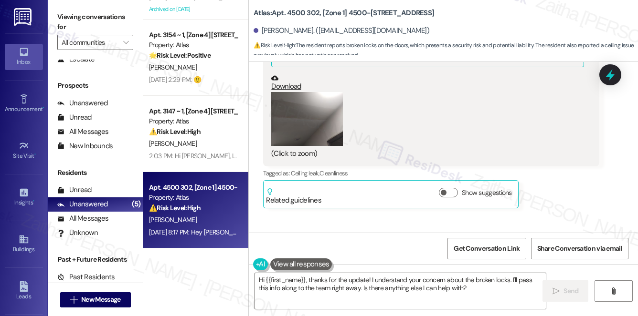
click at [304, 126] on button "Zoom image" at bounding box center [307, 119] width 72 height 54
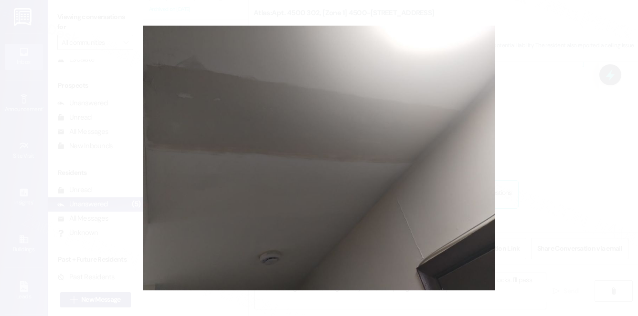
click at [539, 118] on button "Unzoom image" at bounding box center [319, 158] width 638 height 316
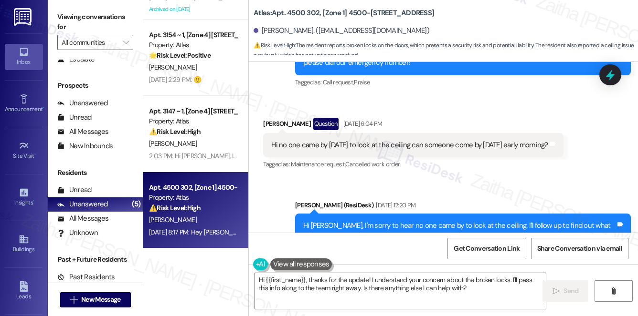
scroll to position [1533, 0]
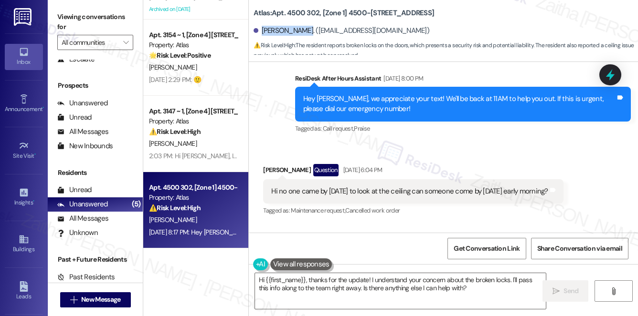
drag, startPoint x: 261, startPoint y: 29, endPoint x: 305, endPoint y: 24, distance: 44.7
click at [305, 24] on div "John Diamond. (diamondjen62@yahoo.com)" at bounding box center [445, 30] width 384 height 19
copy div "John Diamond."
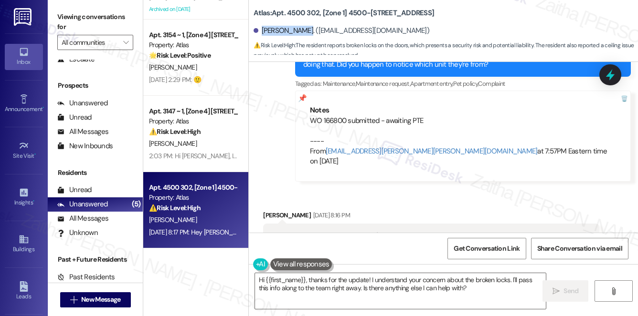
scroll to position [2318, 0]
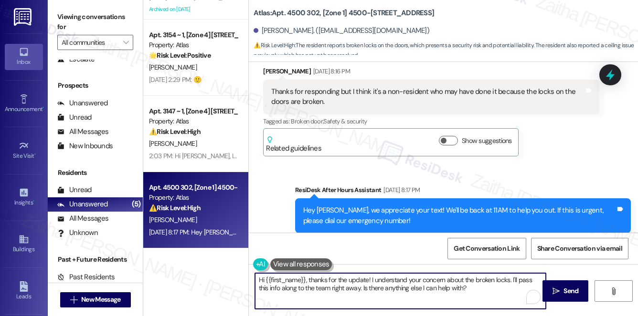
drag, startPoint x: 350, startPoint y: 288, endPoint x: 504, endPoint y: 288, distance: 154.2
click at [504, 288] on textarea "Hi {{first_name}}, thanks for the update! I understand your concern about the b…" at bounding box center [400, 291] width 291 height 36
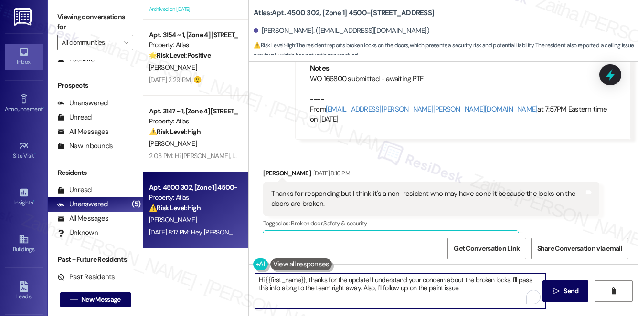
scroll to position [2274, 0]
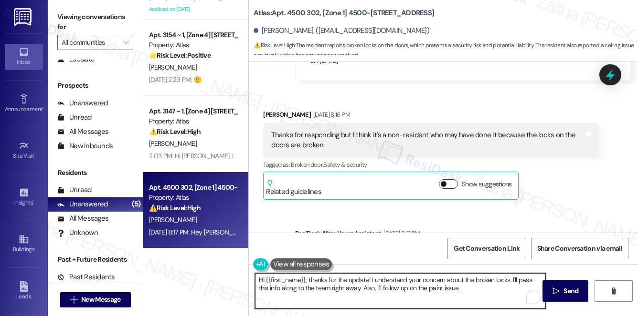
click at [451, 179] on button "Show suggestions" at bounding box center [448, 184] width 19 height 10
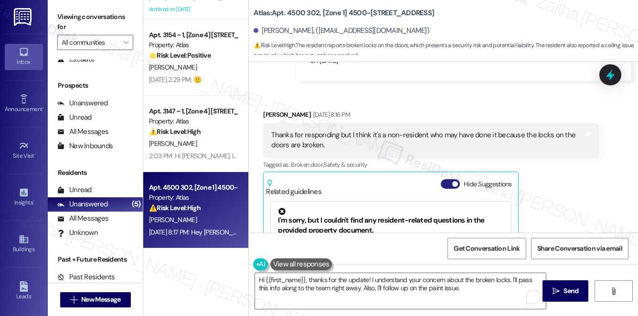
click at [445, 179] on button "Hide Suggestions" at bounding box center [449, 184] width 19 height 10
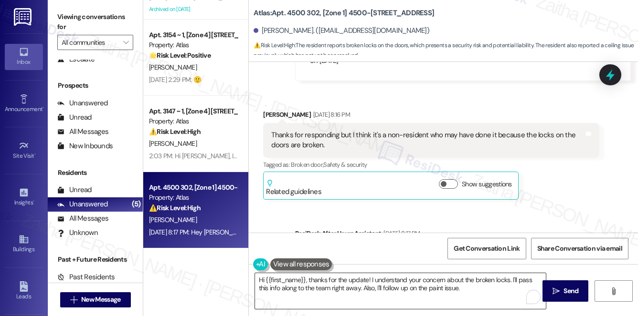
click at [343, 286] on textarea "Hi {{first_name}}, thanks for the update! I understand your concern about the b…" at bounding box center [400, 291] width 291 height 36
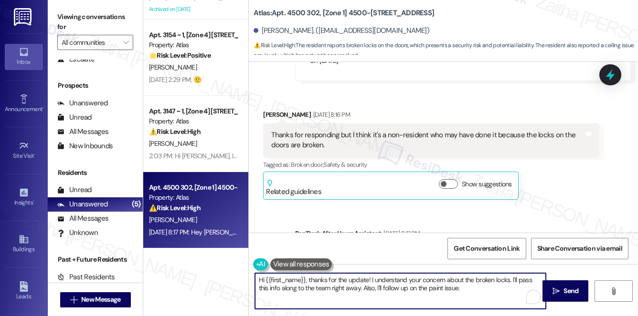
click at [343, 286] on textarea "Hi {{first_name}}, thanks for the update! I understand your concern about the b…" at bounding box center [400, 291] width 291 height 36
click at [432, 291] on textarea "Hi {{first_name}}, thanks for the update! I understand your concern about the b…" at bounding box center [400, 291] width 291 height 36
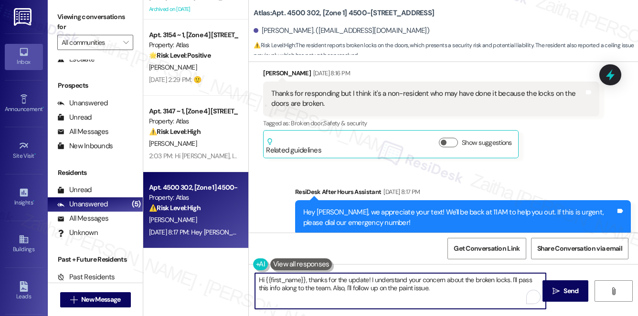
scroll to position [2318, 0]
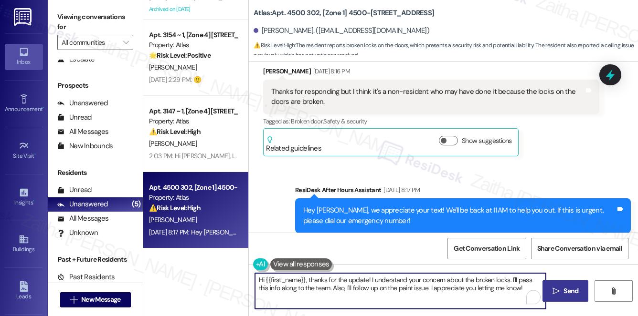
type textarea "Hi {{first_name}}, thanks for the update! I understand your concern about the b…"
click at [572, 290] on span "Send" at bounding box center [570, 291] width 15 height 10
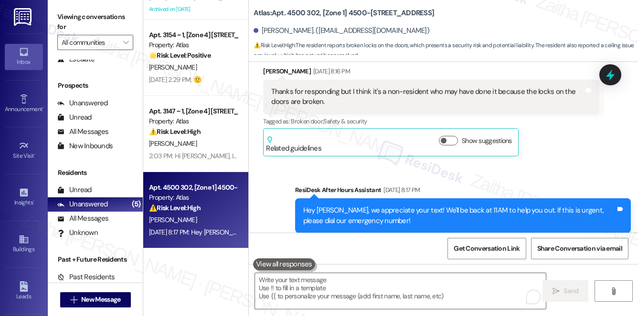
scroll to position [2394, 0]
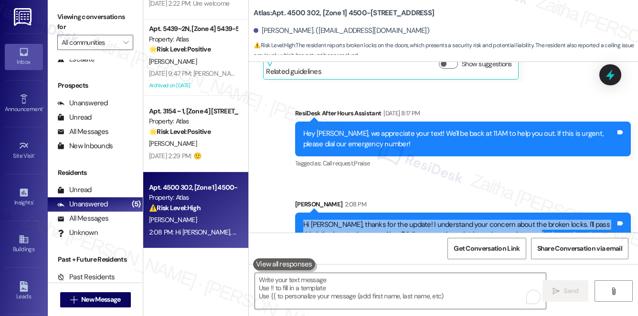
drag, startPoint x: 333, startPoint y: 209, endPoint x: 518, endPoint y: 215, distance: 185.3
click at [520, 220] on div "Hi John, thanks for the update! I understand your concern about the broken lock…" at bounding box center [463, 230] width 336 height 35
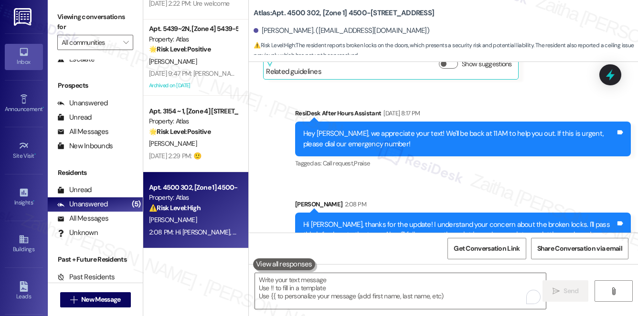
click at [500, 168] on div "Sent via SMS ResiDesk After Hours Assistant Aug 22, 2025 at 8:17 PM Hey John, w…" at bounding box center [443, 171] width 389 height 168
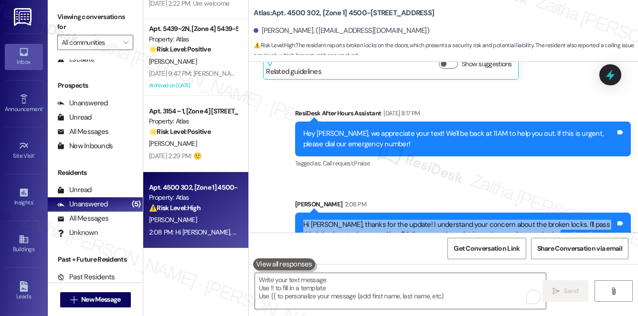
drag, startPoint x: 300, startPoint y: 204, endPoint x: 576, endPoint y: 223, distance: 276.5
click at [576, 223] on div "Hi John, thanks for the update! I understand your concern about the broken lock…" at bounding box center [463, 230] width 336 height 35
copy div "Hi John, thanks for the update! I understand your concern about the broken lock…"
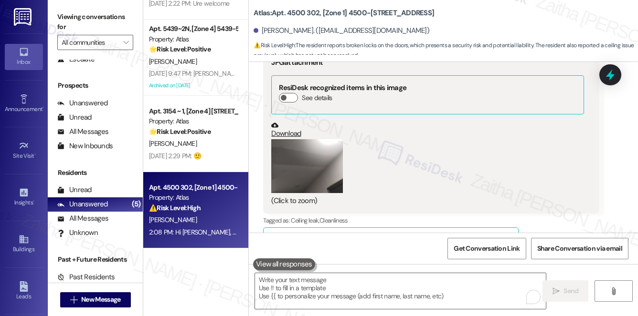
scroll to position [1830, 0]
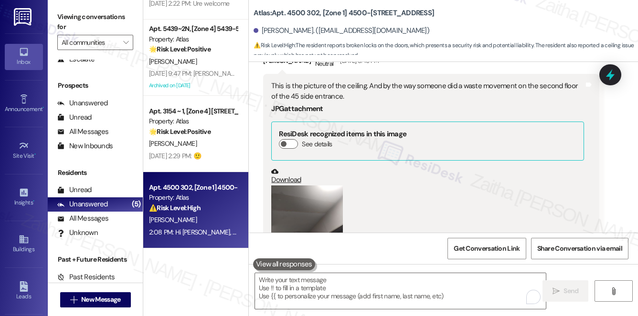
drag, startPoint x: 604, startPoint y: 166, endPoint x: 592, endPoint y: 160, distance: 13.0
click at [604, 165] on div "Received via SMS John Diamond Neutral Aug 22, 2025 at 5:45 PM This is the pictu…" at bounding box center [443, 169] width 389 height 280
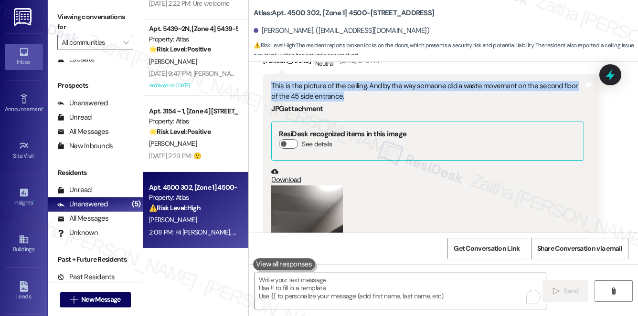
drag, startPoint x: 266, startPoint y: 74, endPoint x: 363, endPoint y: 85, distance: 97.0
click at [363, 85] on div "This is the picture of the ceiling. And by the way someone did a waste movement…" at bounding box center [431, 167] width 336 height 186
copy div "This is the picture of the ceiling. And by the way someone did a waste movement…"
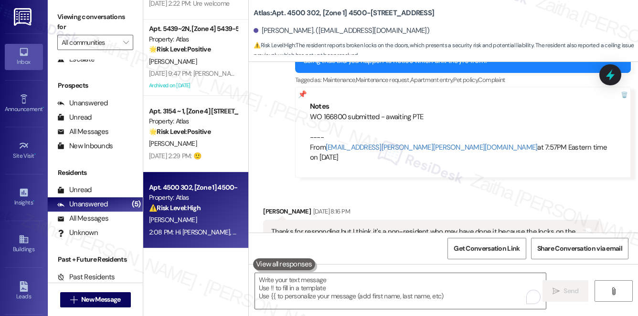
scroll to position [2264, 0]
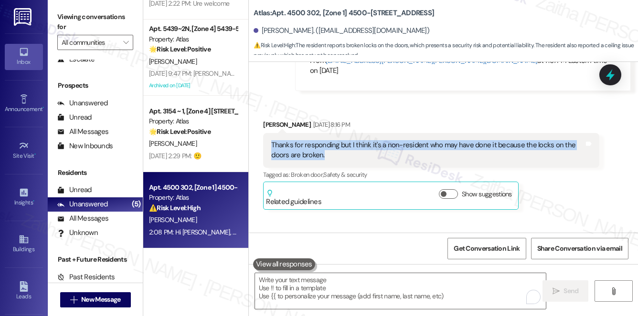
drag, startPoint x: 256, startPoint y: 118, endPoint x: 350, endPoint y: 137, distance: 95.5
click at [350, 137] on div "Received via SMS John Diamond Aug 22, 2025 at 8:16 PM Thanks for responding but…" at bounding box center [431, 165] width 350 height 105
copy div "Thanks for responding but I think it's a non-resident who may have done it beca…"
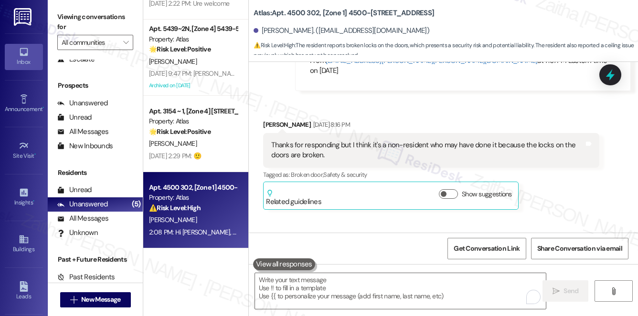
click at [590, 162] on div "John Diamond Aug 22, 2025 at 8:16 PM Thanks for responding but I think it's a n…" at bounding box center [431, 165] width 336 height 91
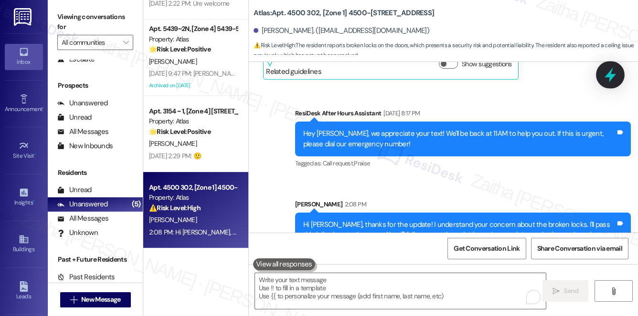
click at [614, 70] on icon at bounding box center [610, 75] width 16 height 16
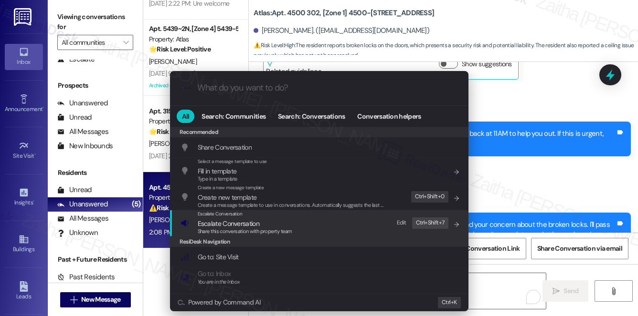
click at [240, 223] on span "Escalate Conversation" at bounding box center [229, 224] width 62 height 9
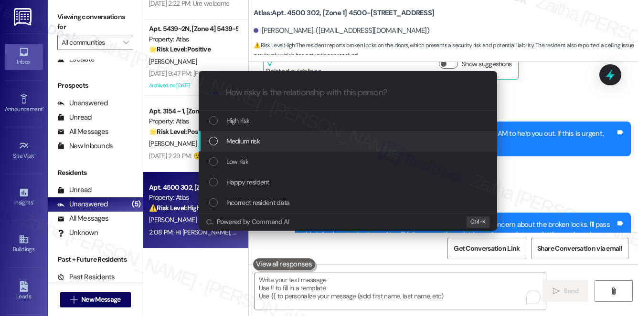
click at [254, 135] on div "Medium risk" at bounding box center [348, 141] width 298 height 21
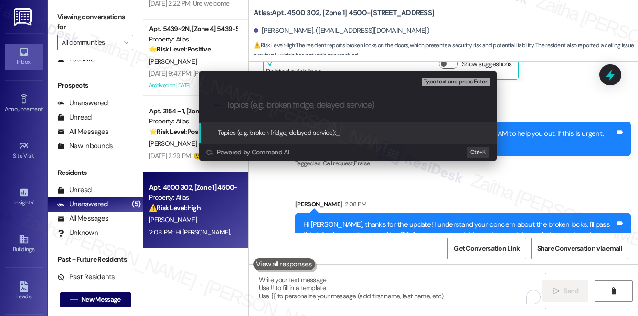
paste input "Ceiling Issue and Unauthorized Activity"
click at [250, 105] on input "Ceiling Issue and Unauthorized Activity" at bounding box center [352, 105] width 252 height 10
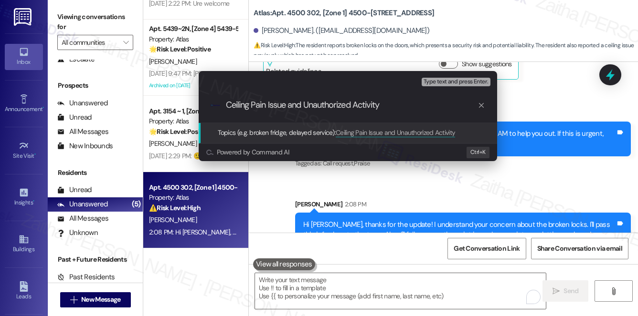
type input "Ceiling Paint Issue and Unauthorized Activity"
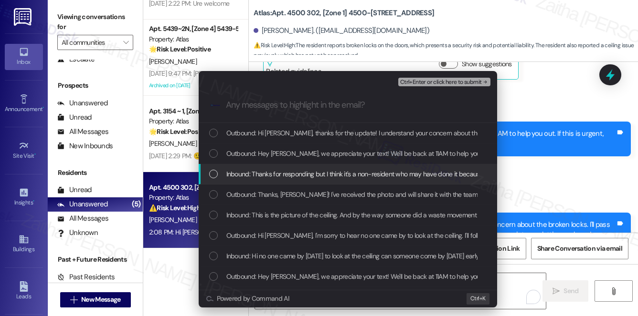
click at [263, 173] on span "Inbound: Thanks for responding but I think it's a non-resident who may have don…" at bounding box center [402, 174] width 352 height 10
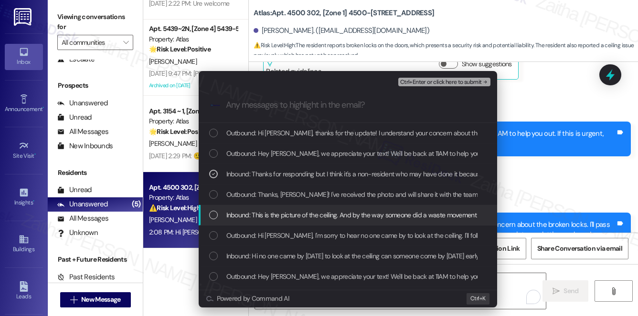
click at [275, 218] on span "Inbound: This is the picture of the ceiling. And by the way someone did a waste…" at bounding box center [413, 215] width 374 height 10
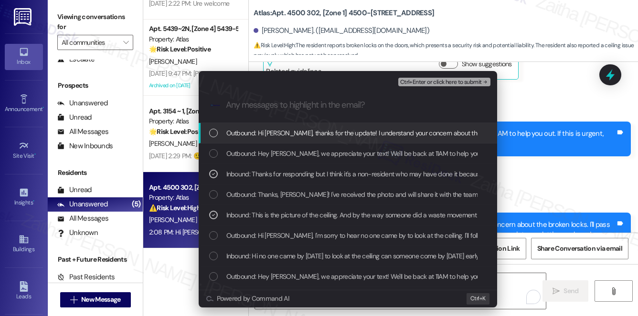
click at [431, 81] on span "Ctrl+Enter or click here to submit" at bounding box center [441, 82] width 82 height 7
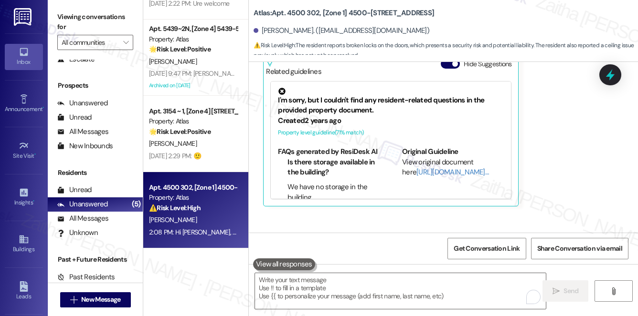
scroll to position [2521, 0]
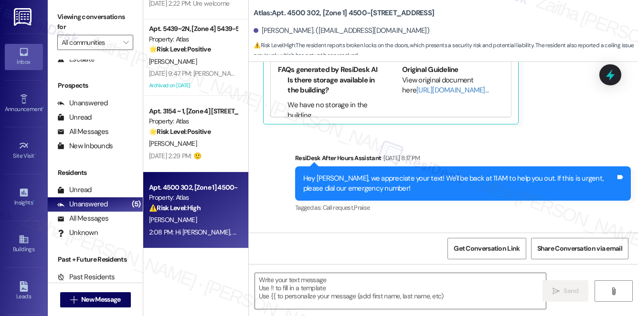
type textarea "Fetching suggested responses. Please feel free to read through the conversation…"
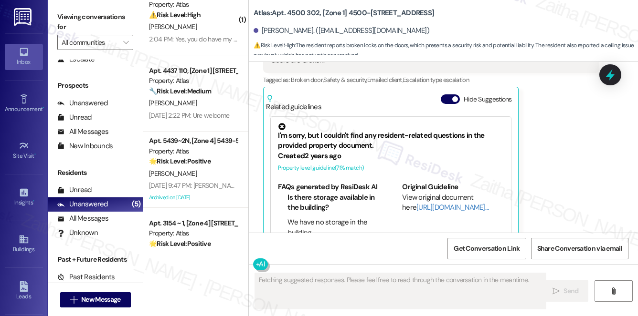
scroll to position [2353, 0]
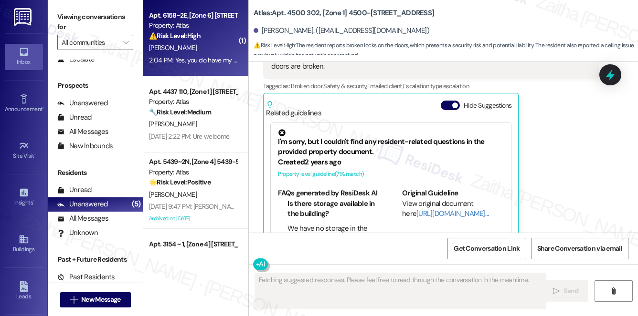
click at [231, 31] on div "⚠️ Risk Level: High The resident confirms permission to enter but also reports …" at bounding box center [193, 36] width 88 height 10
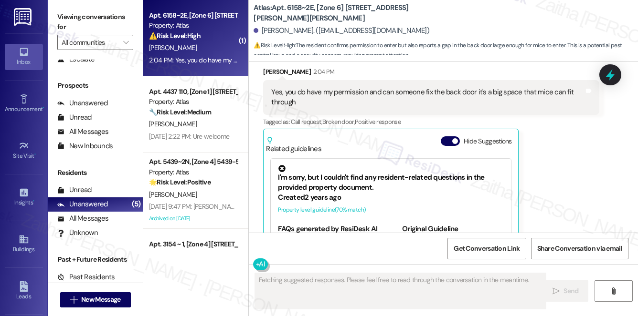
scroll to position [849, 0]
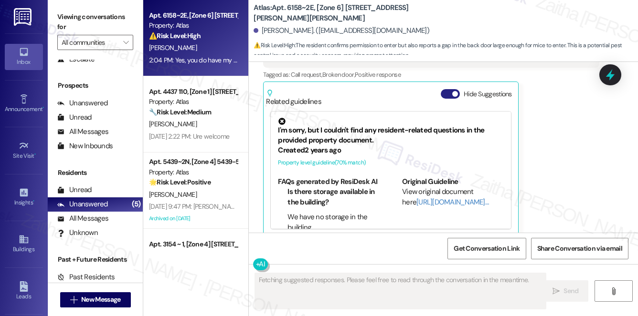
click at [447, 89] on button "Hide Suggestions" at bounding box center [449, 94] width 19 height 10
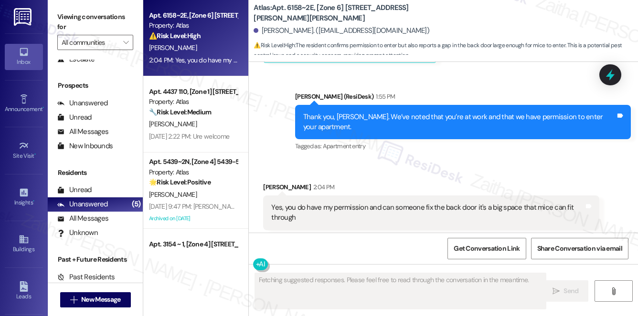
scroll to position [593, 0]
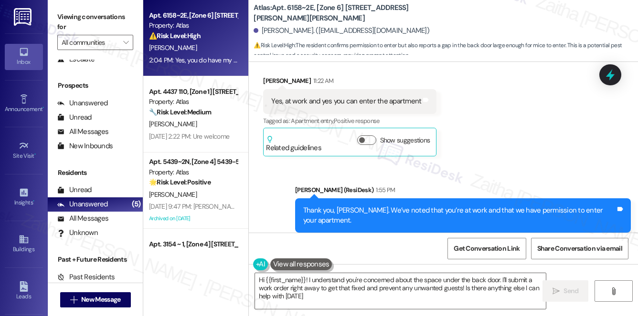
type textarea "Hi {{first_name}}! I understand you're concerned about the space under the back…"
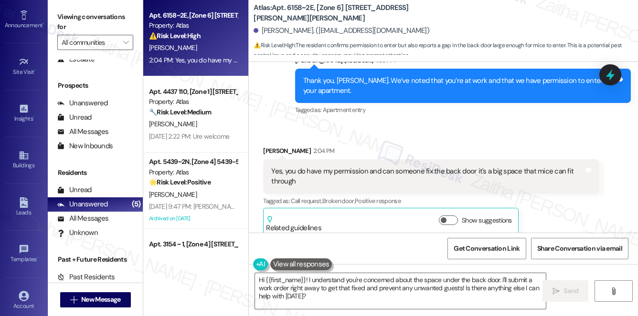
scroll to position [135, 0]
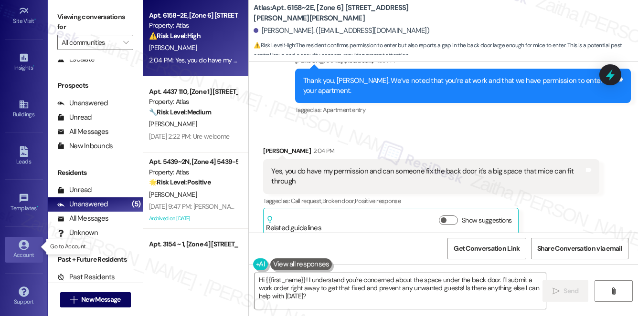
click at [24, 252] on div "Account" at bounding box center [24, 256] width 48 height 10
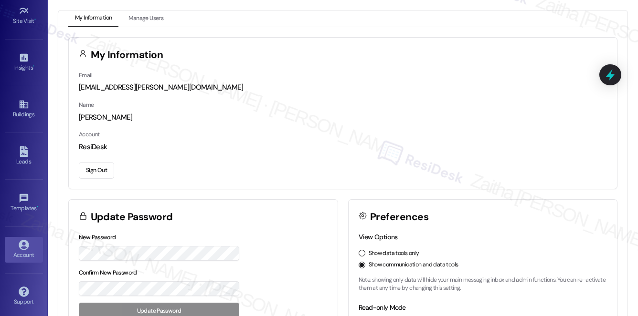
click at [98, 168] on button "Sign Out" at bounding box center [96, 170] width 35 height 17
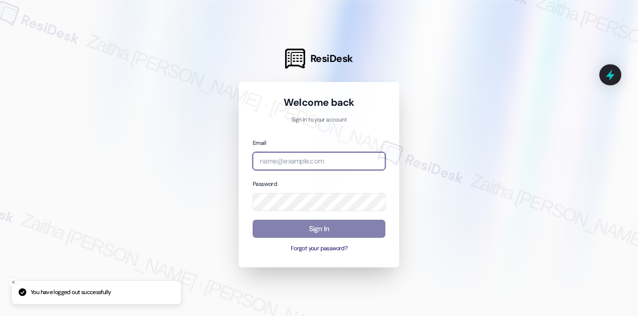
click at [296, 156] on input "email" at bounding box center [318, 161] width 133 height 19
type input "automated-surveys-brickvine-zaitha.mae.garcia@brickvine.com"
